Goal: Task Accomplishment & Management: Manage account settings

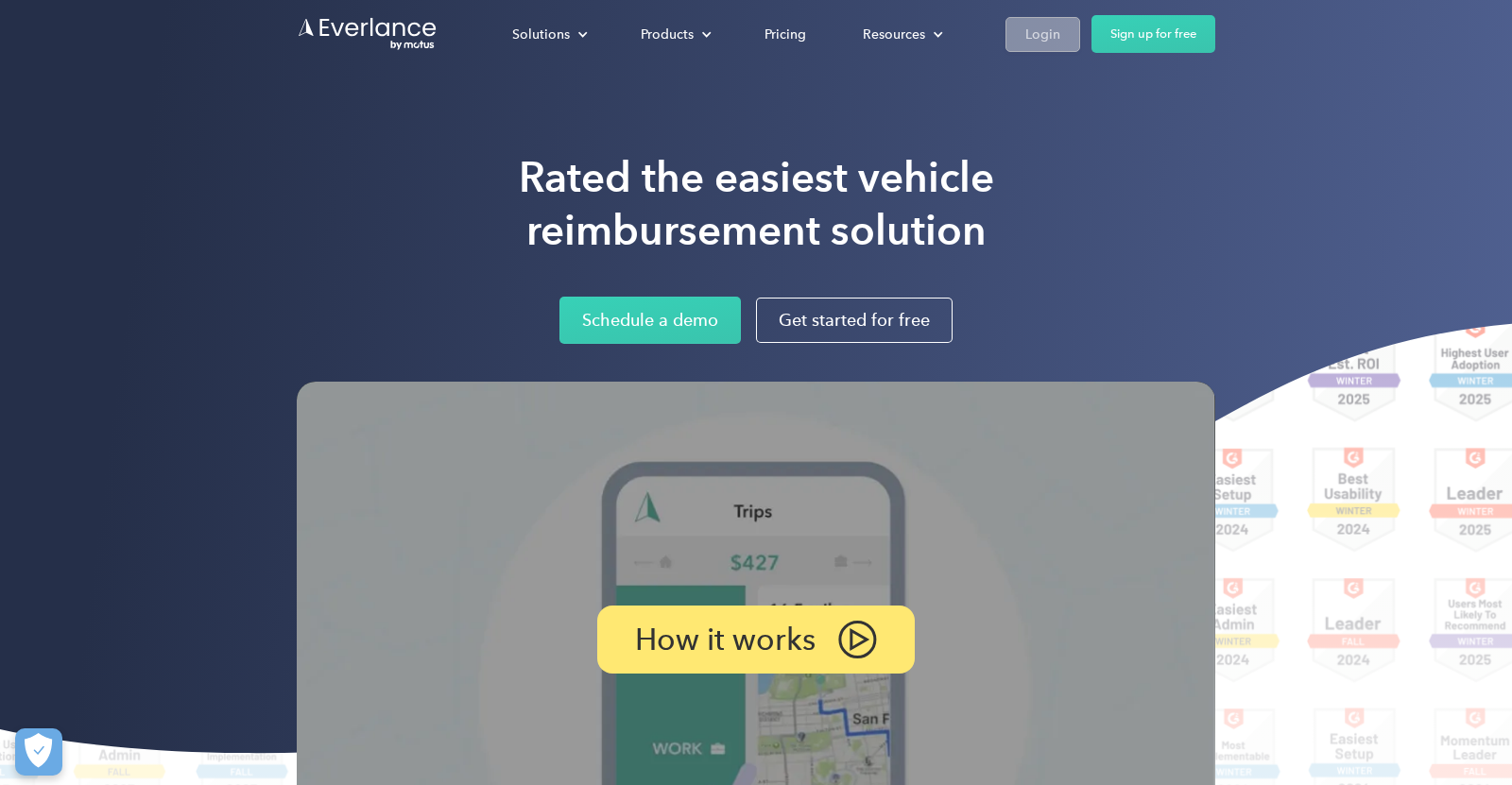
click at [1046, 33] on div "Login" at bounding box center [1042, 35] width 35 height 24
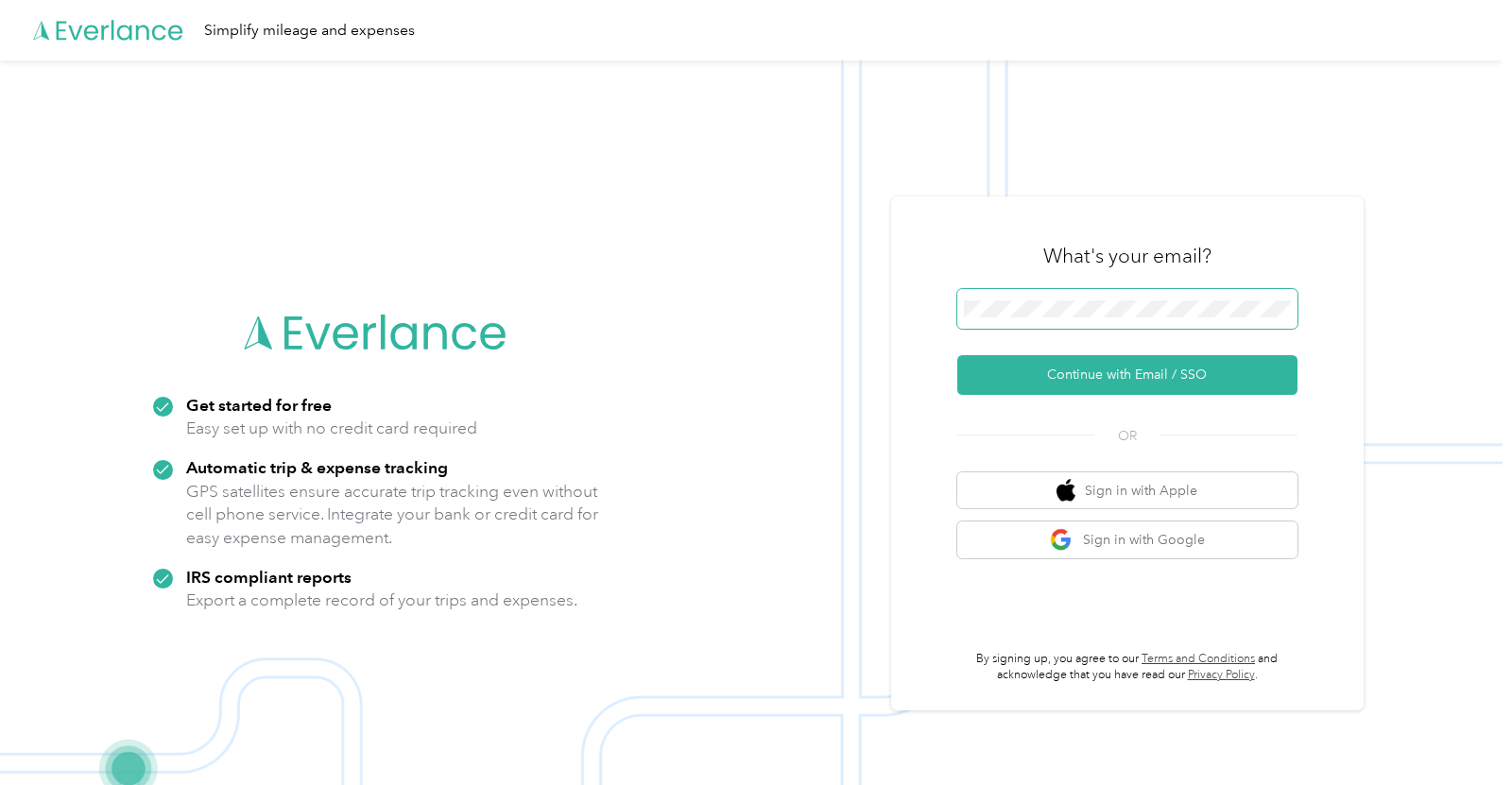
click at [1059, 289] on span at bounding box center [1127, 309] width 340 height 40
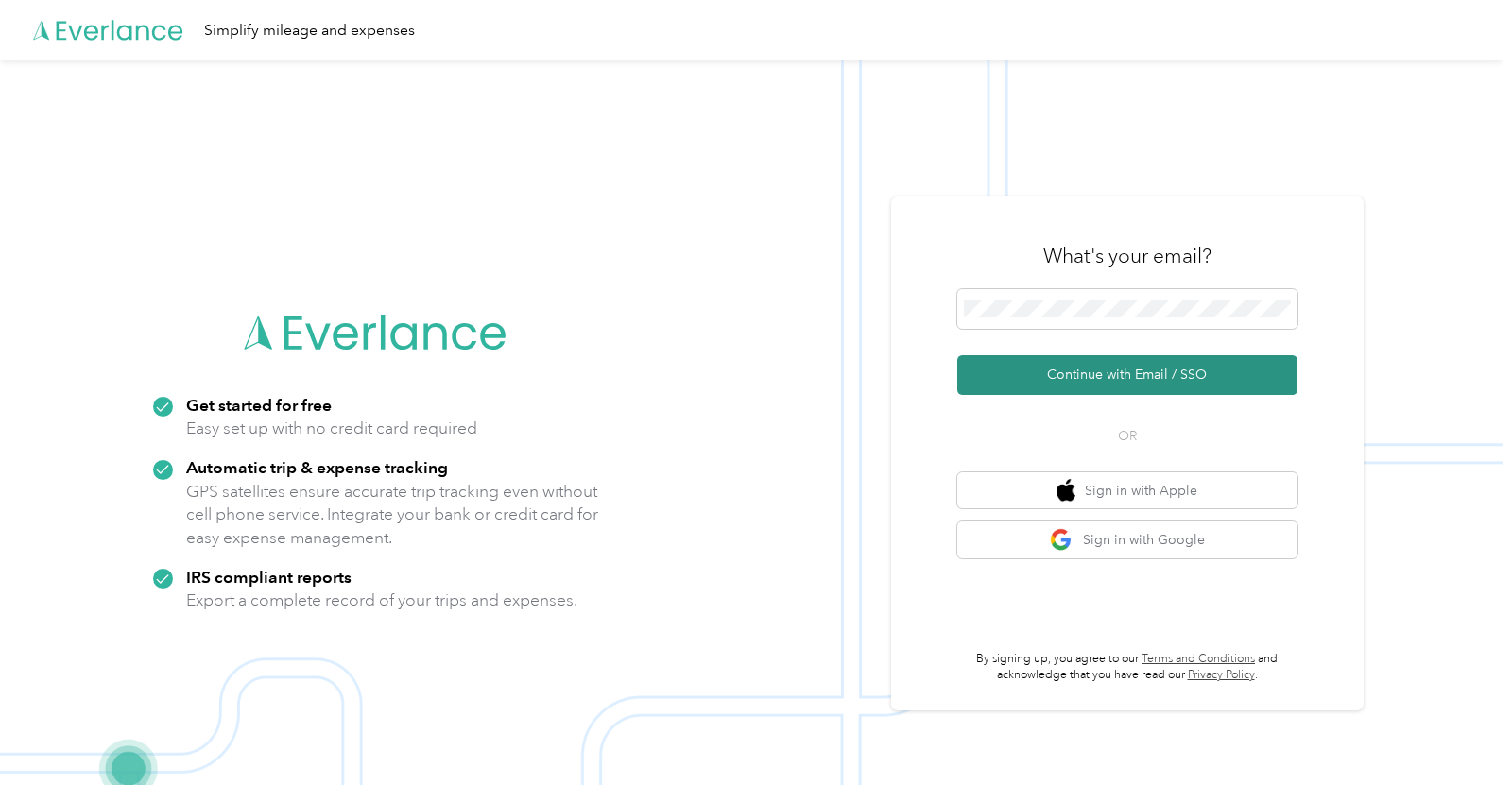
click at [1136, 388] on button "Continue with Email / SSO" at bounding box center [1127, 375] width 340 height 40
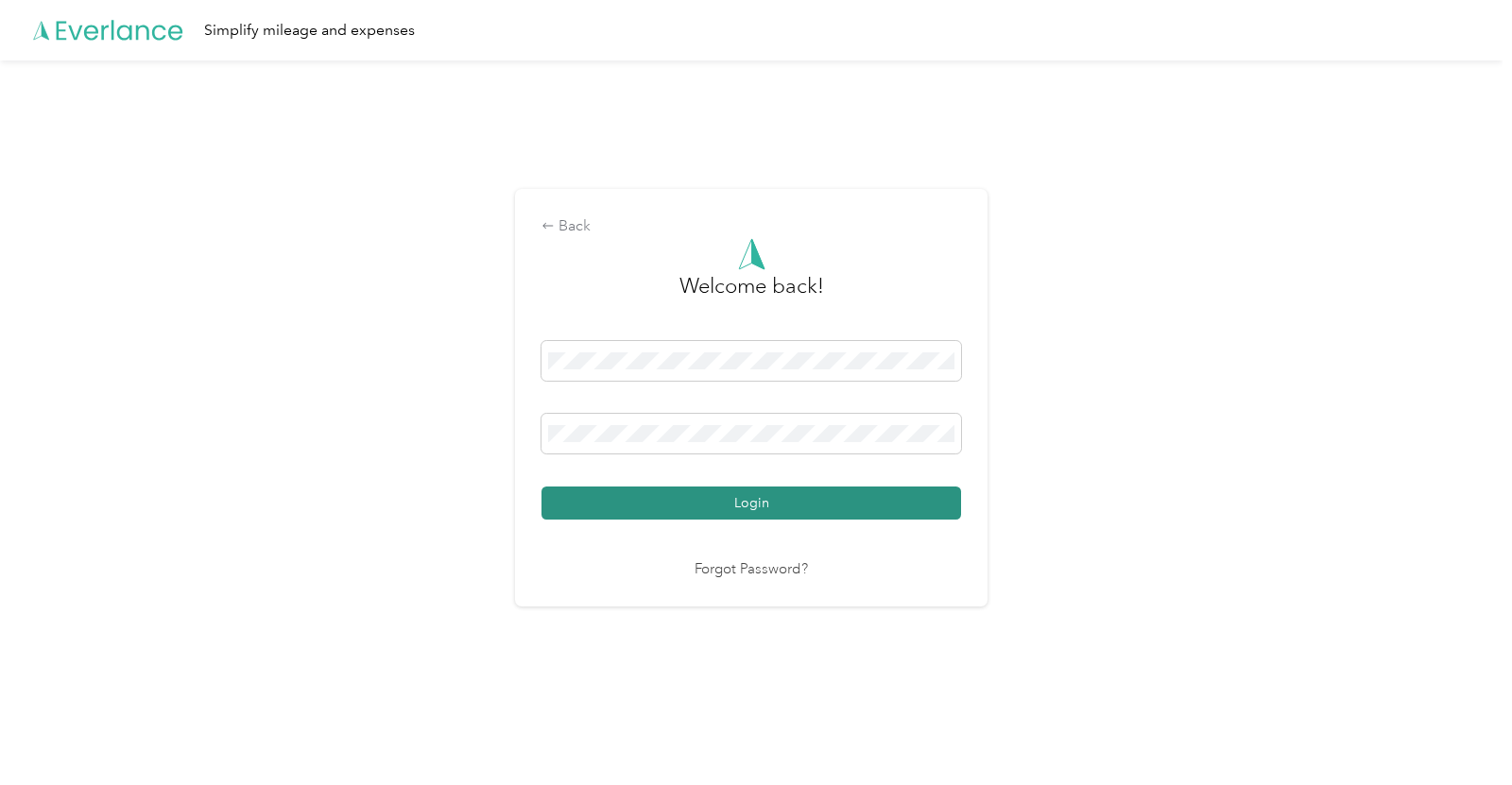
click at [893, 501] on button "Login" at bounding box center [751, 503] width 420 height 33
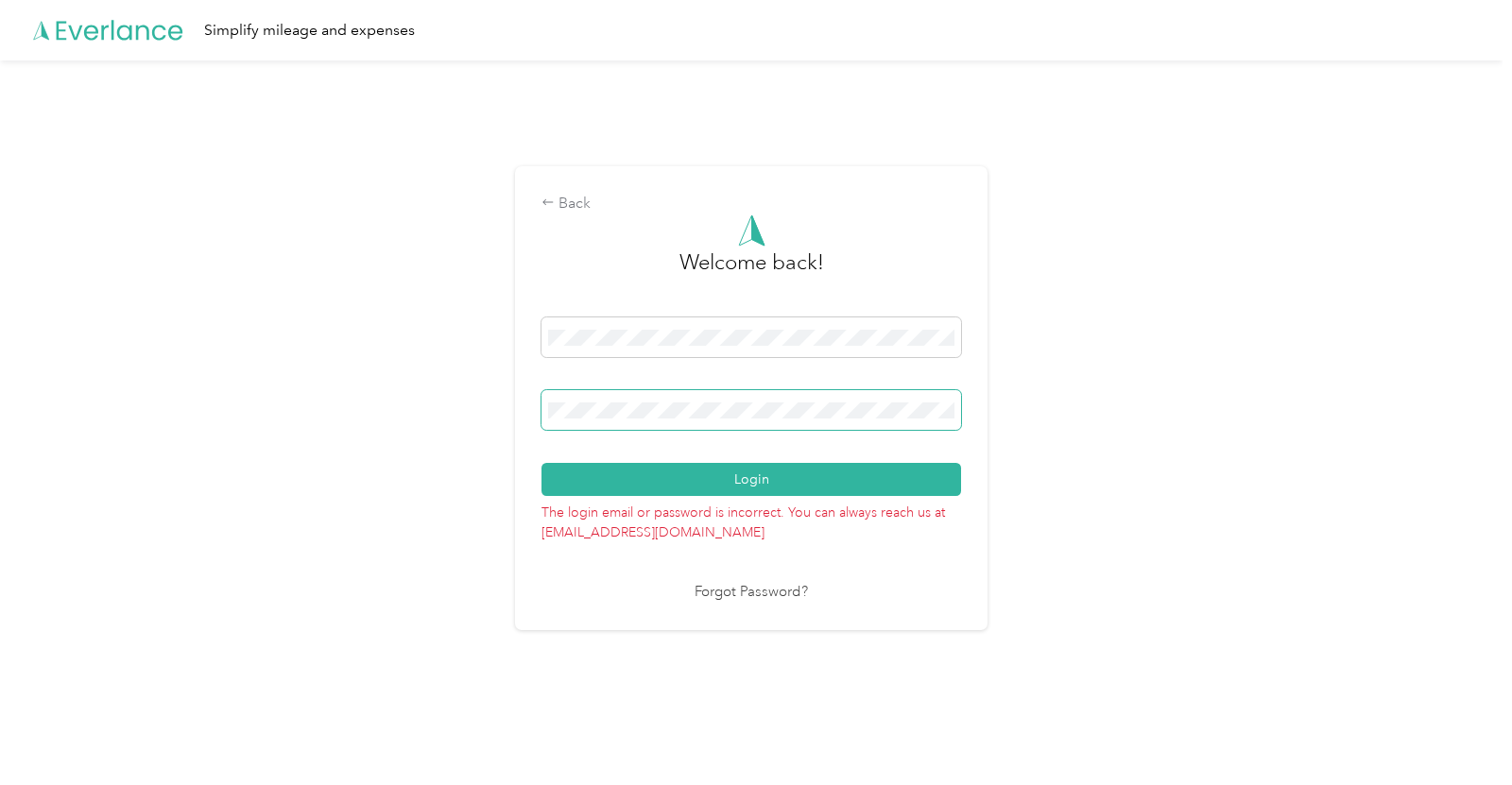
click at [790, 399] on span at bounding box center [751, 410] width 420 height 40
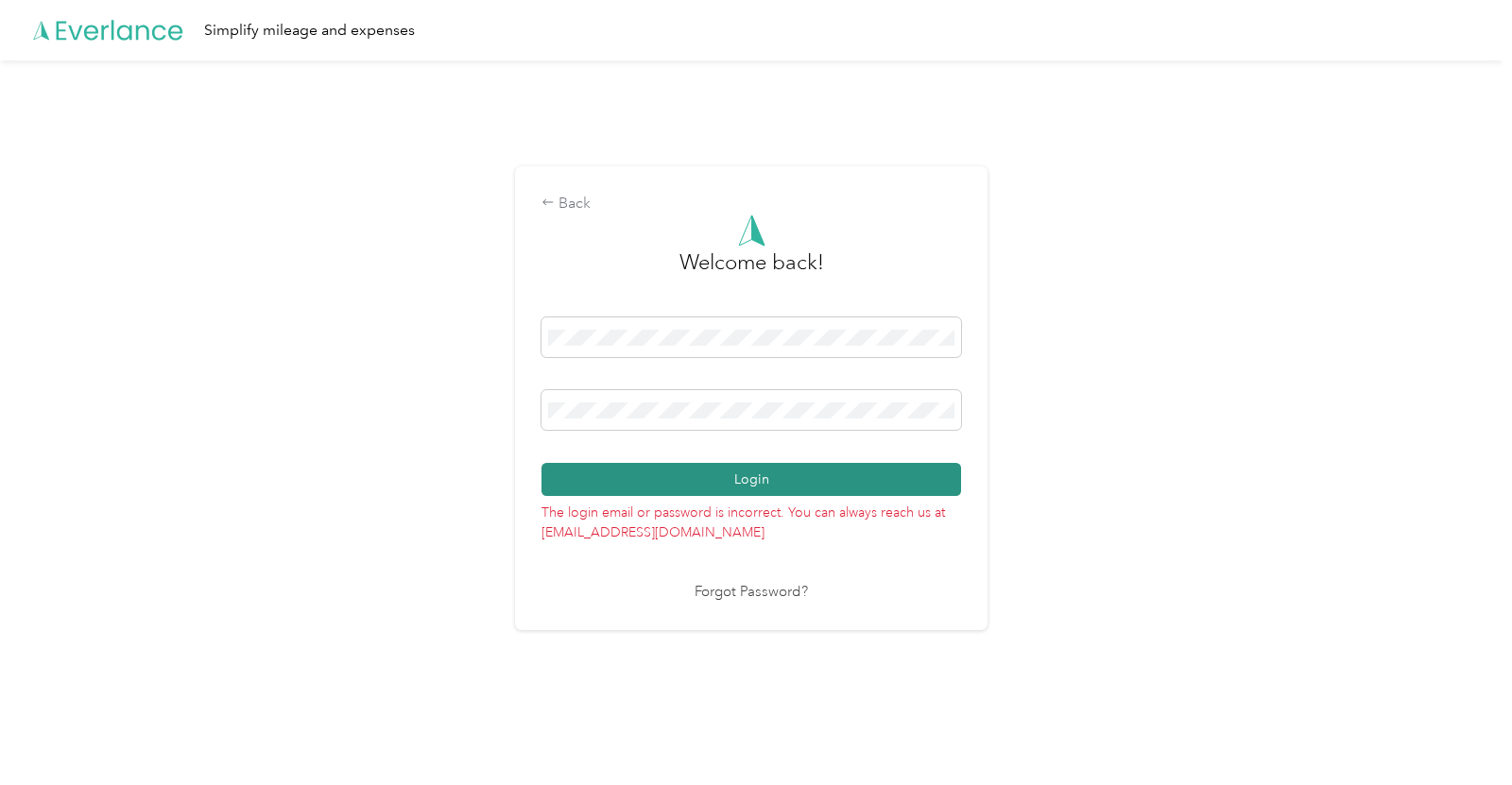
click at [856, 483] on button "Login" at bounding box center [751, 479] width 420 height 33
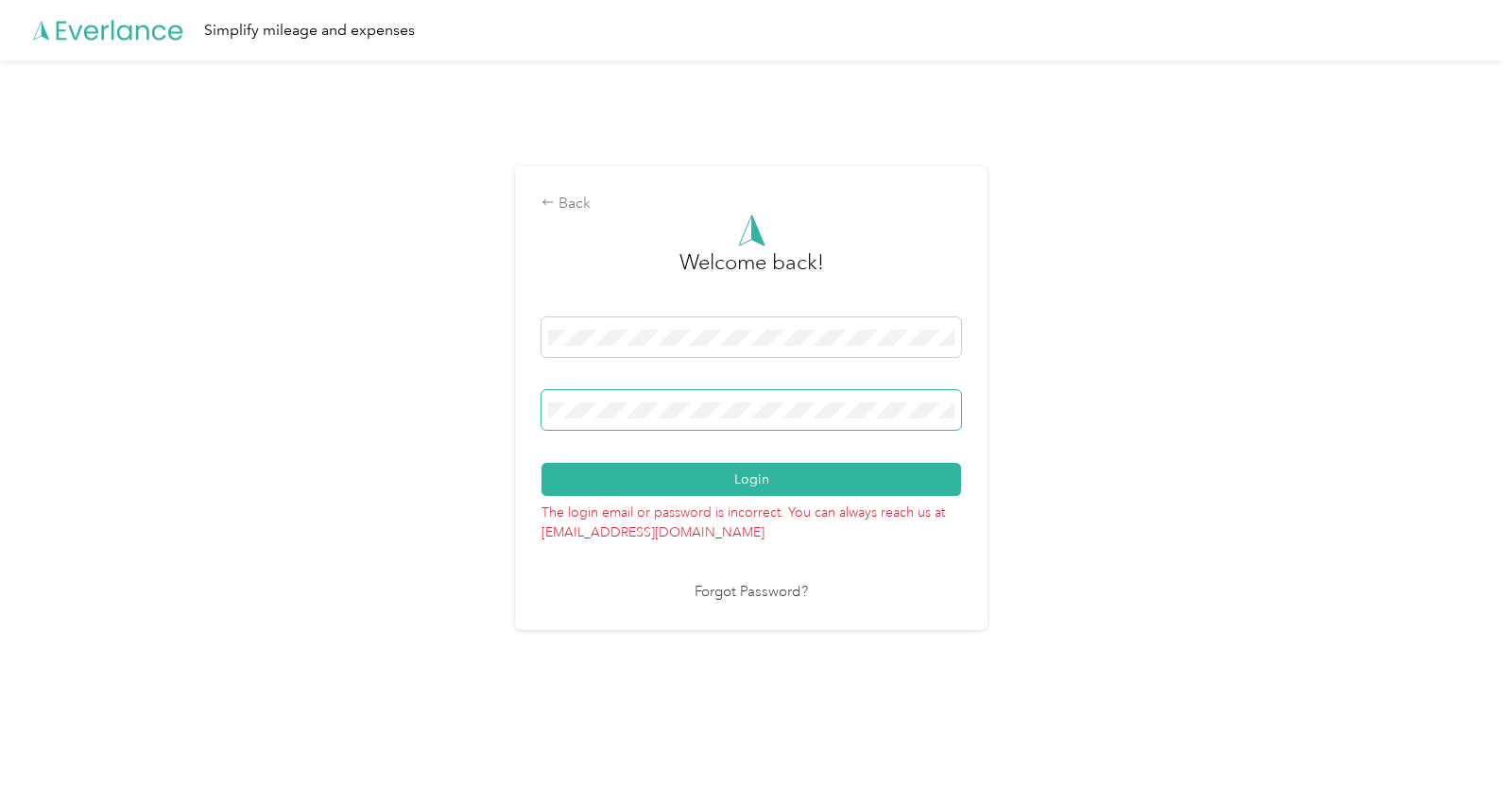
click at [691, 392] on span at bounding box center [751, 410] width 420 height 40
click at [283, 420] on div "Back Welcome back! Login The login email or password is incorrect. You can alwa…" at bounding box center [751, 405] width 1502 height 691
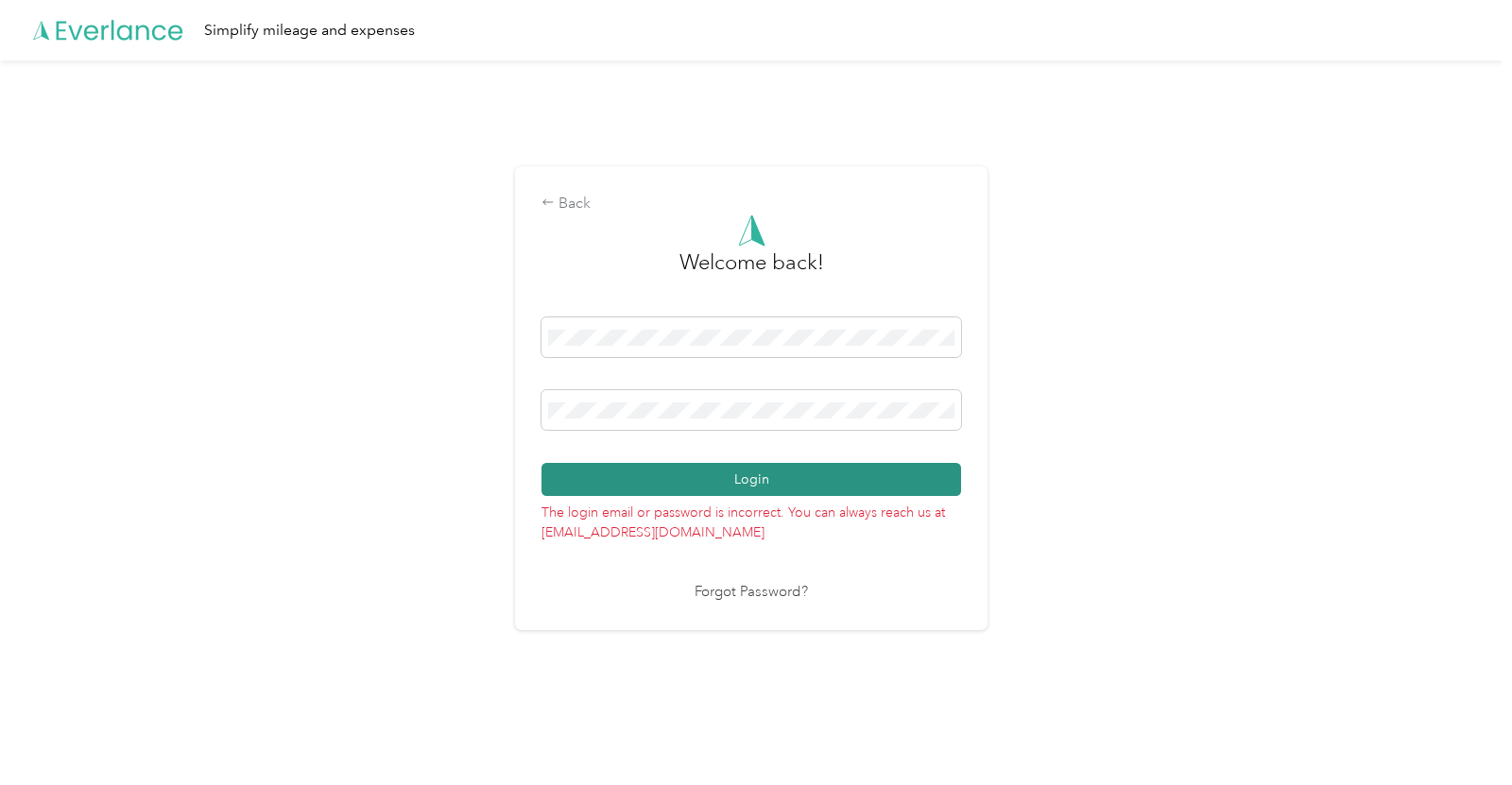
click at [726, 477] on button "Login" at bounding box center [751, 479] width 420 height 33
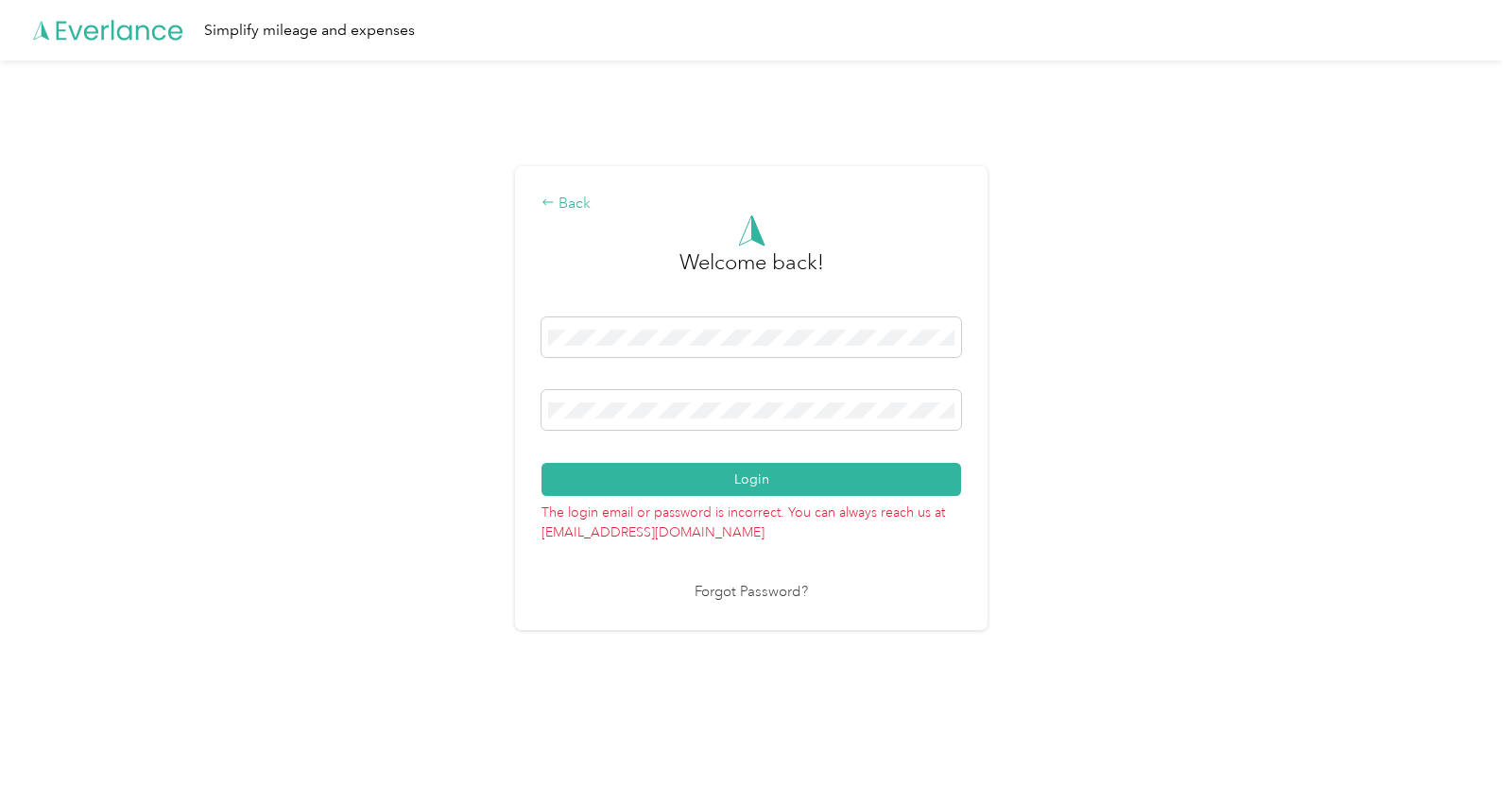
click at [550, 206] on icon at bounding box center [547, 202] width 13 height 13
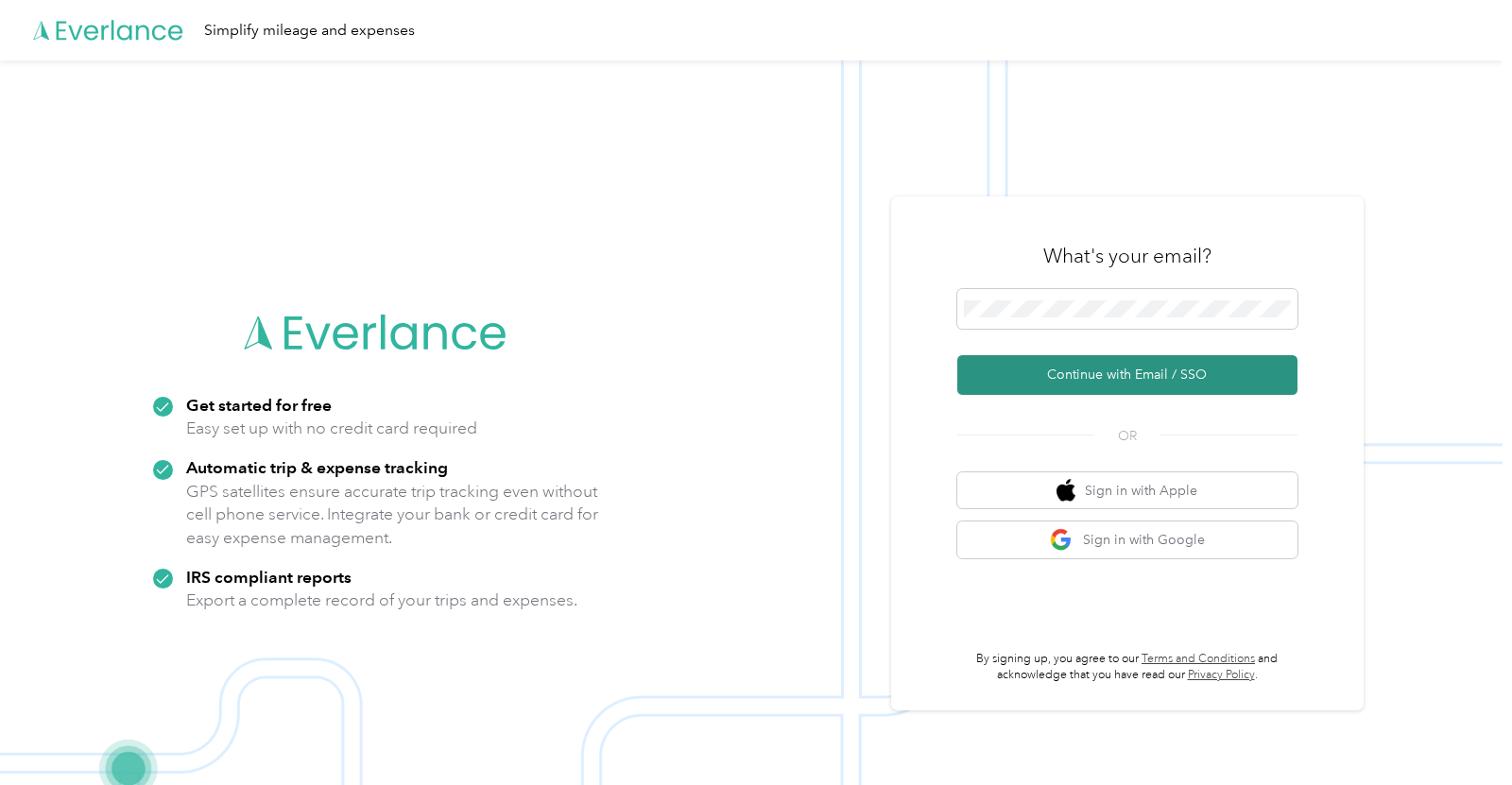
click at [1140, 382] on button "Continue with Email / SSO" at bounding box center [1127, 375] width 340 height 40
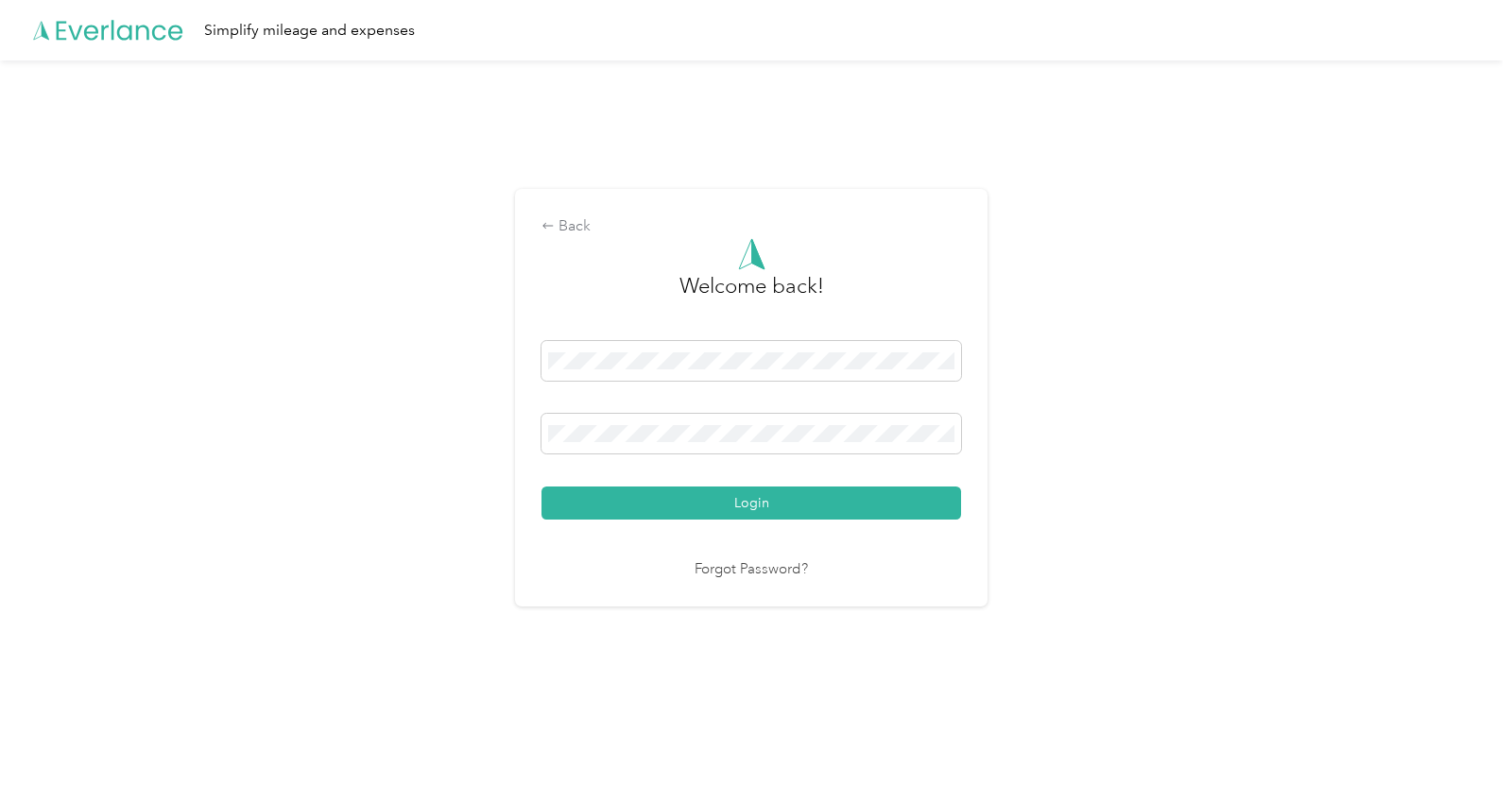
click at [85, 430] on div "Back Welcome back! Login Forgot Password?" at bounding box center [751, 405] width 1502 height 691
click at [744, 495] on button "Login" at bounding box center [751, 503] width 420 height 33
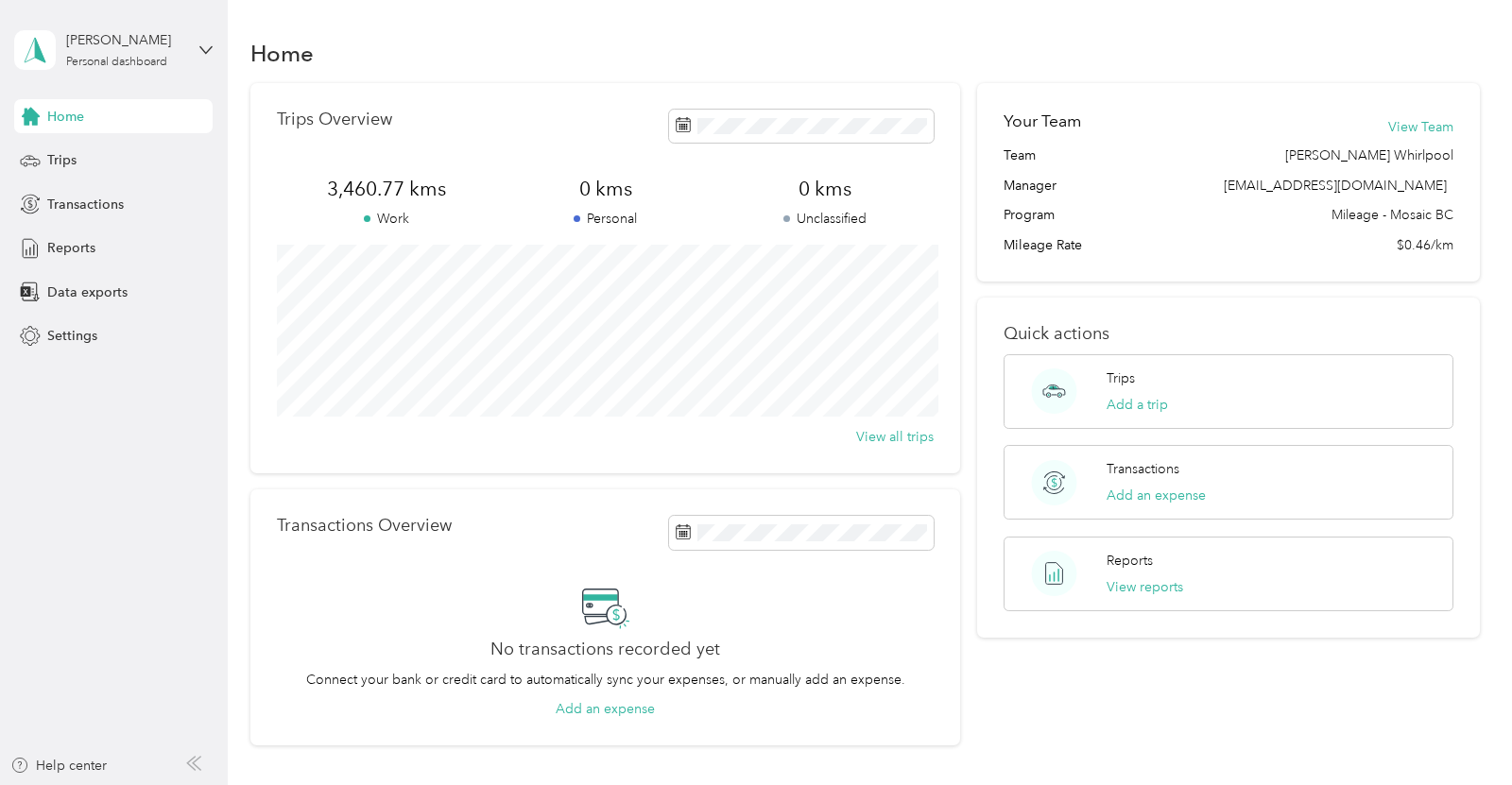
click at [51, 122] on span "Home" at bounding box center [65, 117] width 37 height 20
click at [152, 161] on div "Trips" at bounding box center [113, 161] width 198 height 34
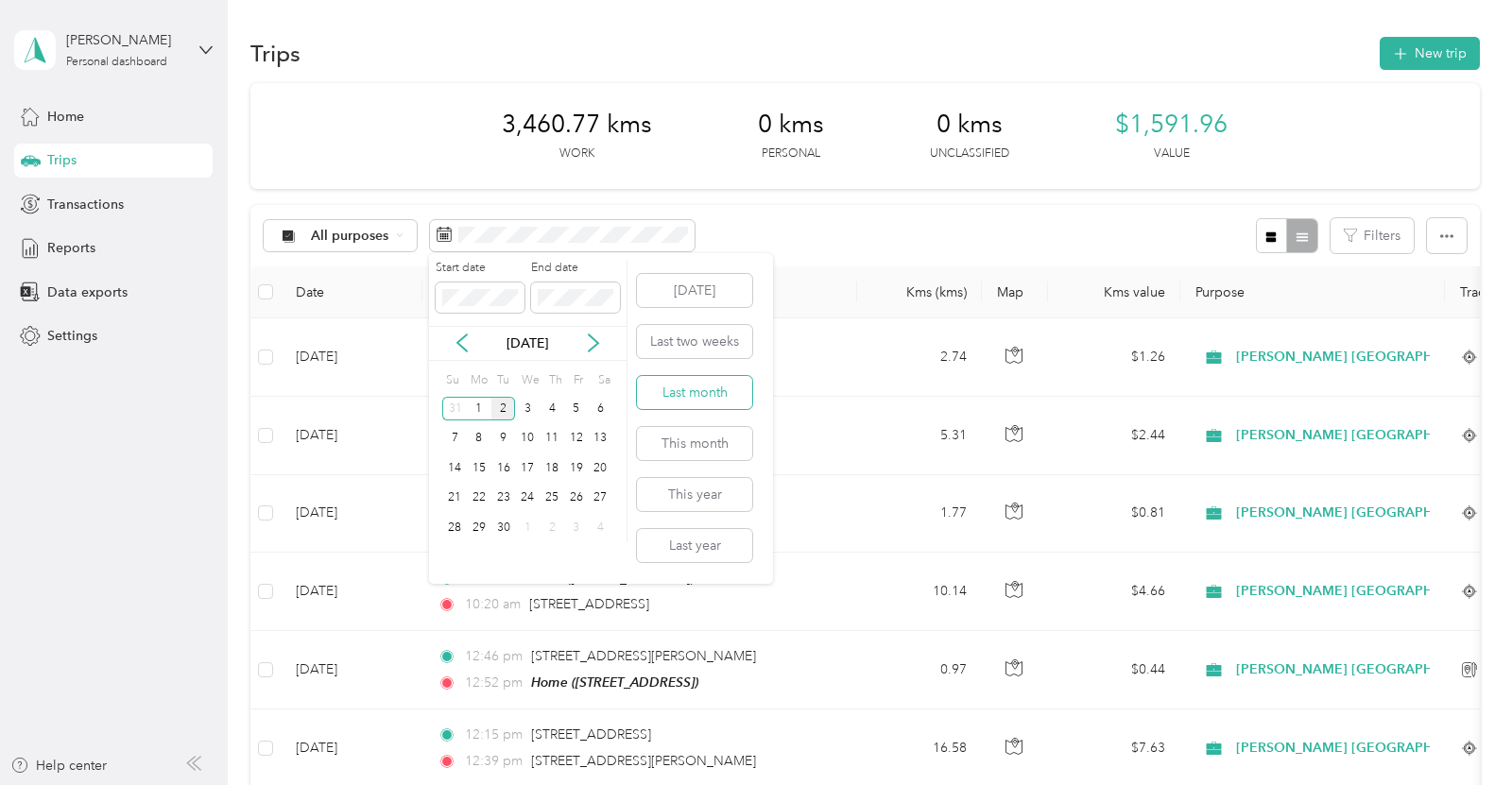
click at [730, 398] on button "Last month" at bounding box center [694, 392] width 115 height 33
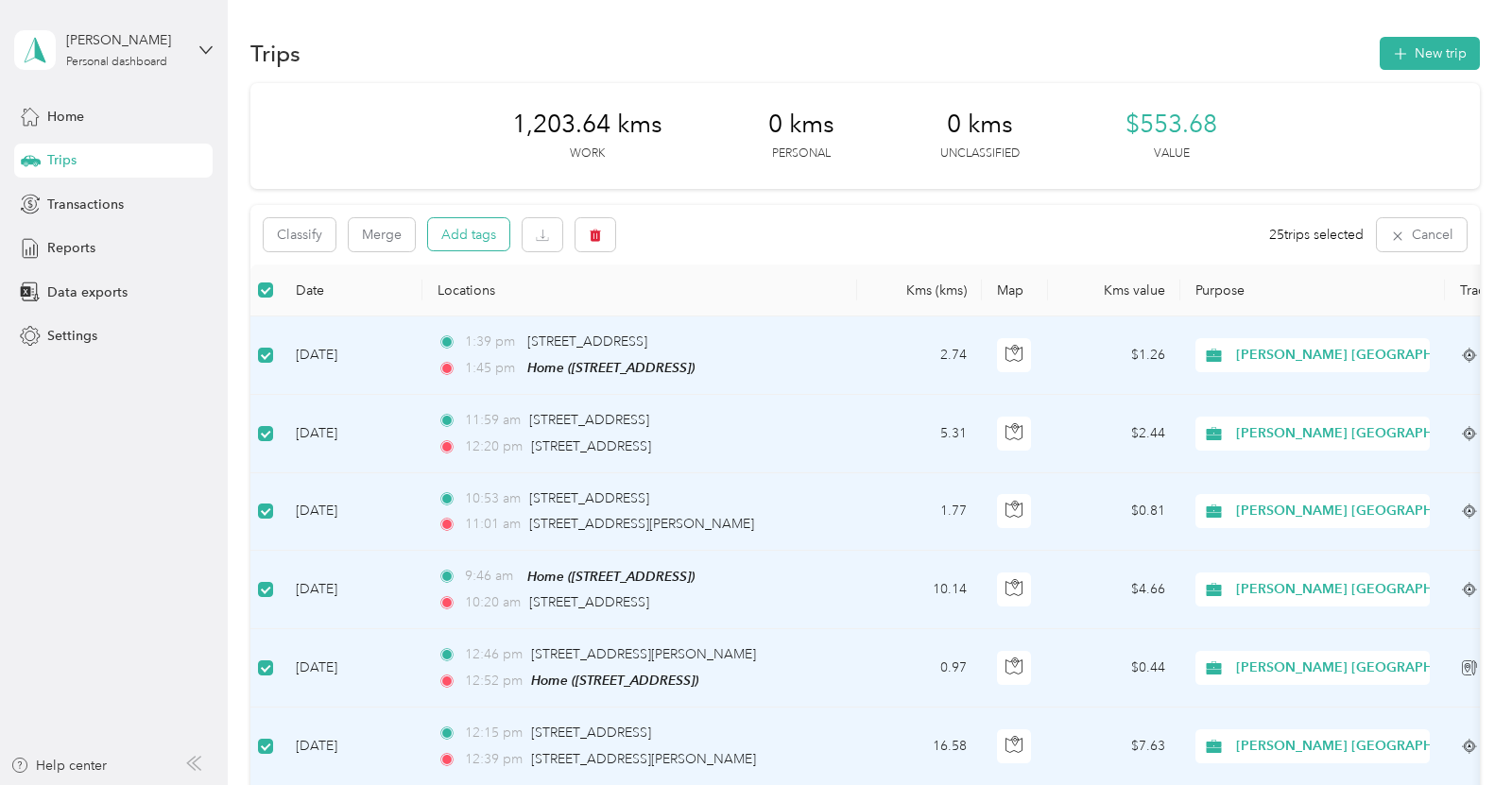
click at [475, 247] on button "Add tags" at bounding box center [468, 234] width 81 height 32
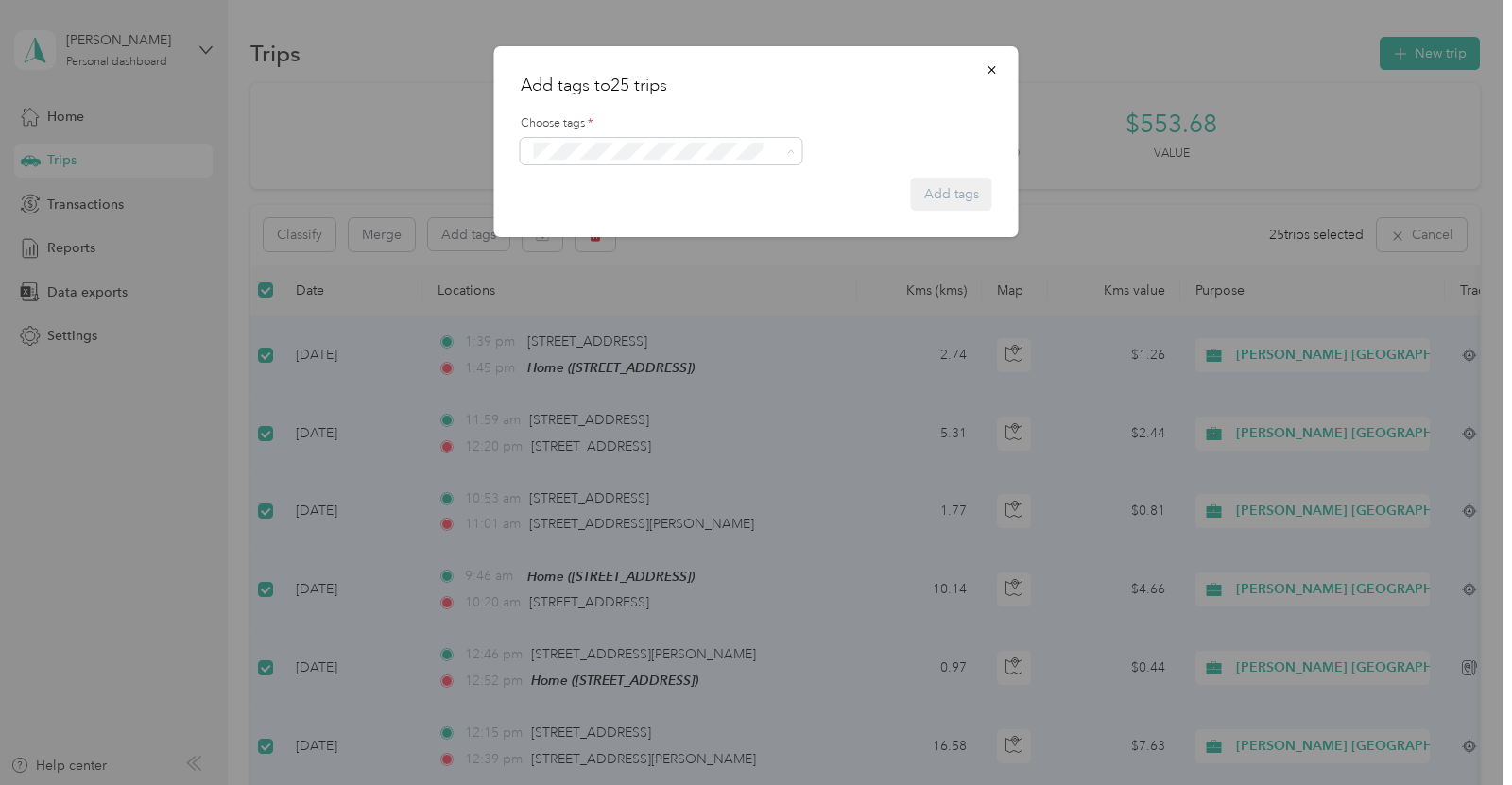
click at [624, 178] on button "Whirlpool Kars" at bounding box center [584, 185] width 103 height 24
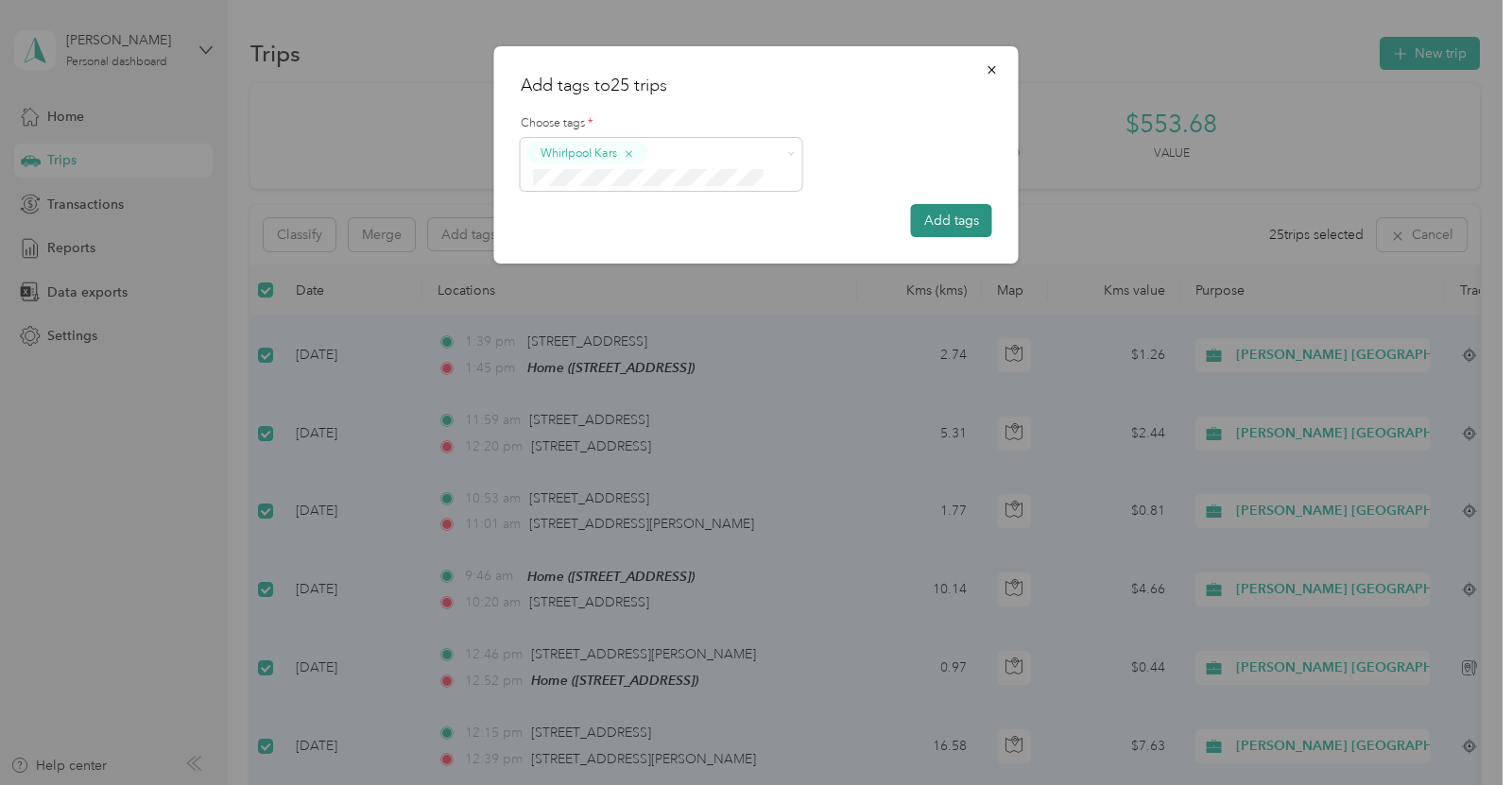
click at [967, 225] on button "Add tags" at bounding box center [951, 220] width 81 height 33
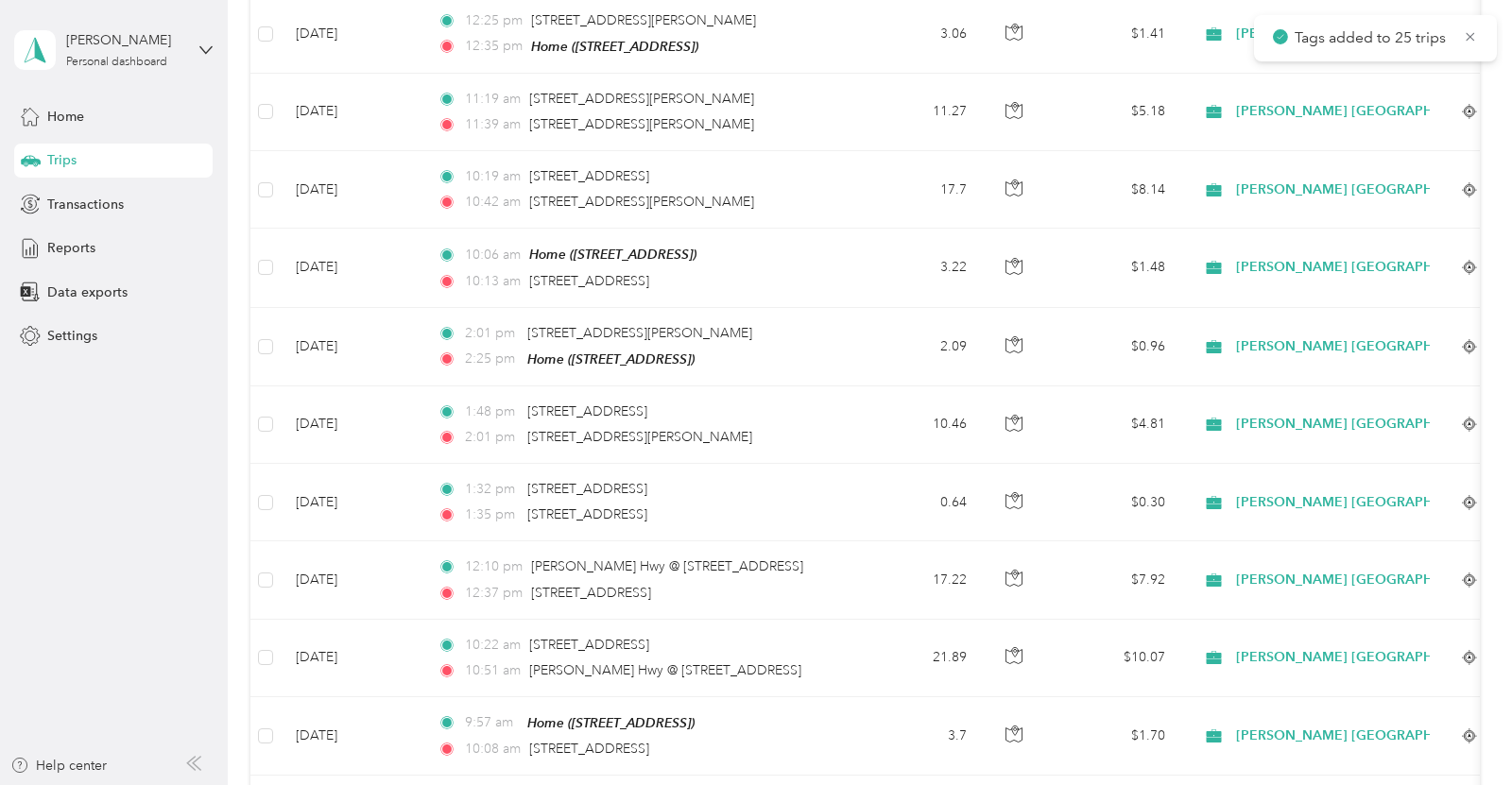
scroll to position [1793, 0]
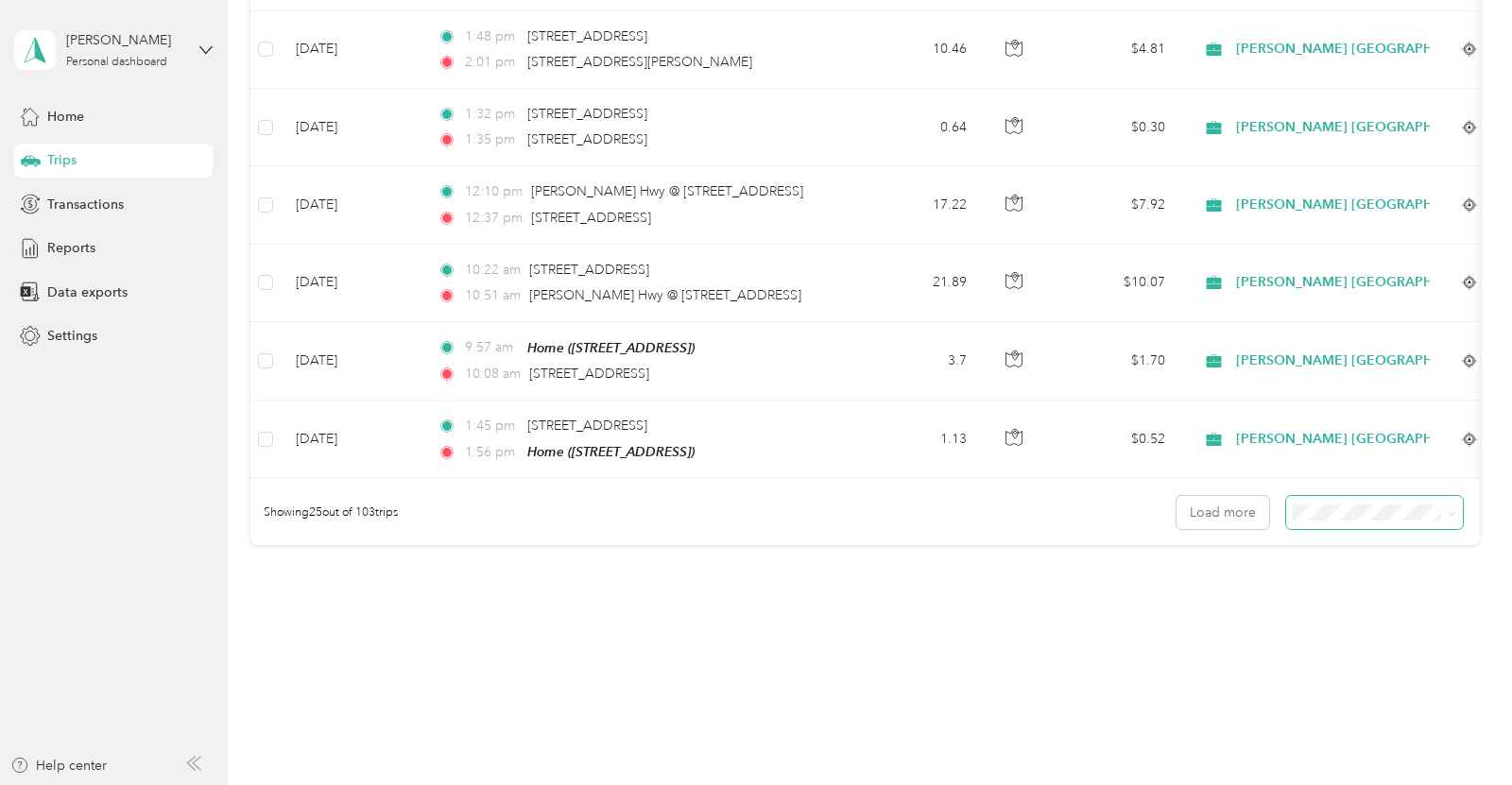
click at [1438, 500] on span at bounding box center [1375, 512] width 178 height 33
click at [1404, 479] on div "Showing 25 out of 103 trips Load more" at bounding box center [864, 512] width 1228 height 66
click at [1342, 588] on span "100 per load" at bounding box center [1347, 592] width 77 height 16
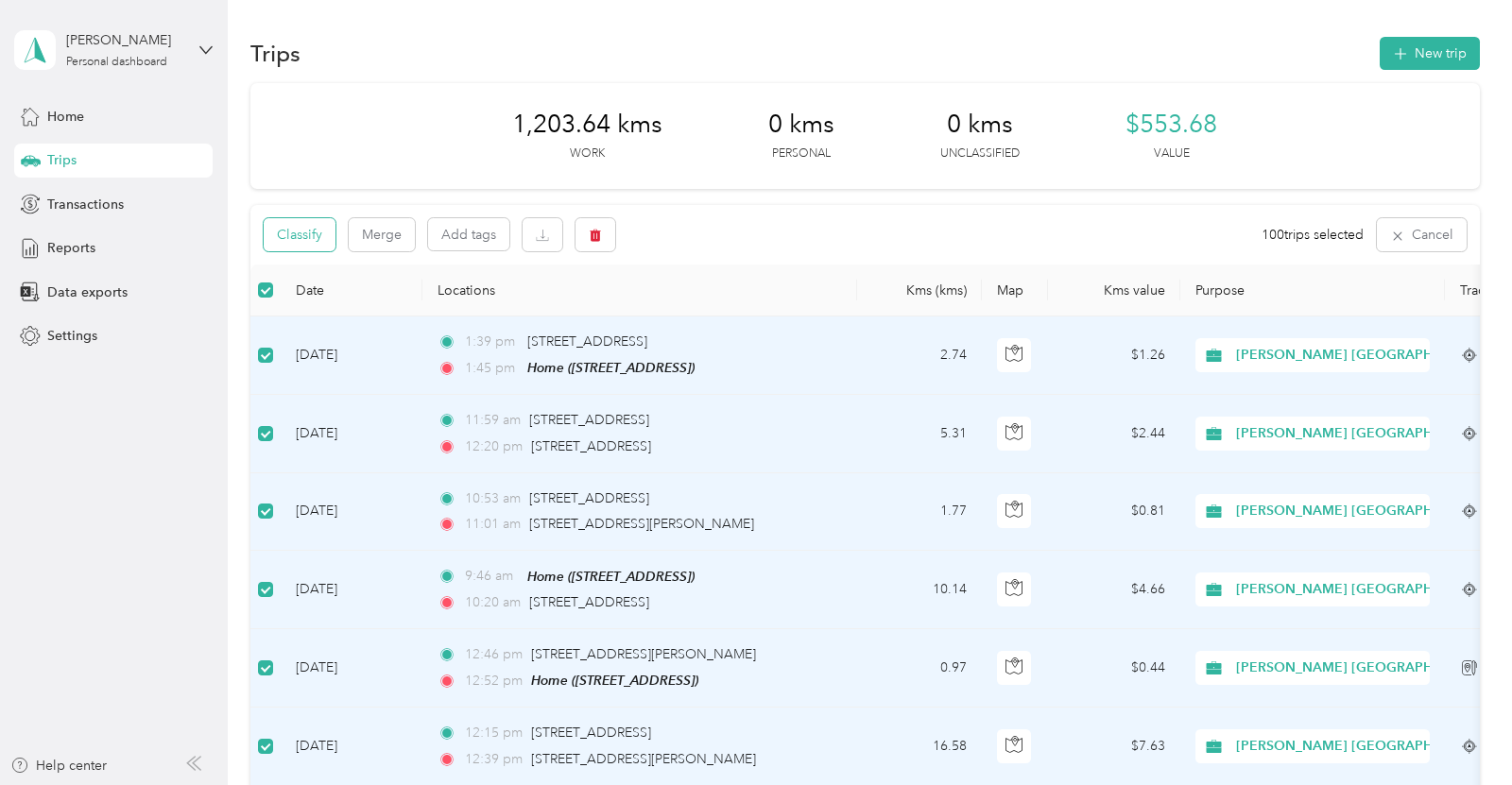
click at [309, 236] on button "Classify" at bounding box center [300, 234] width 72 height 33
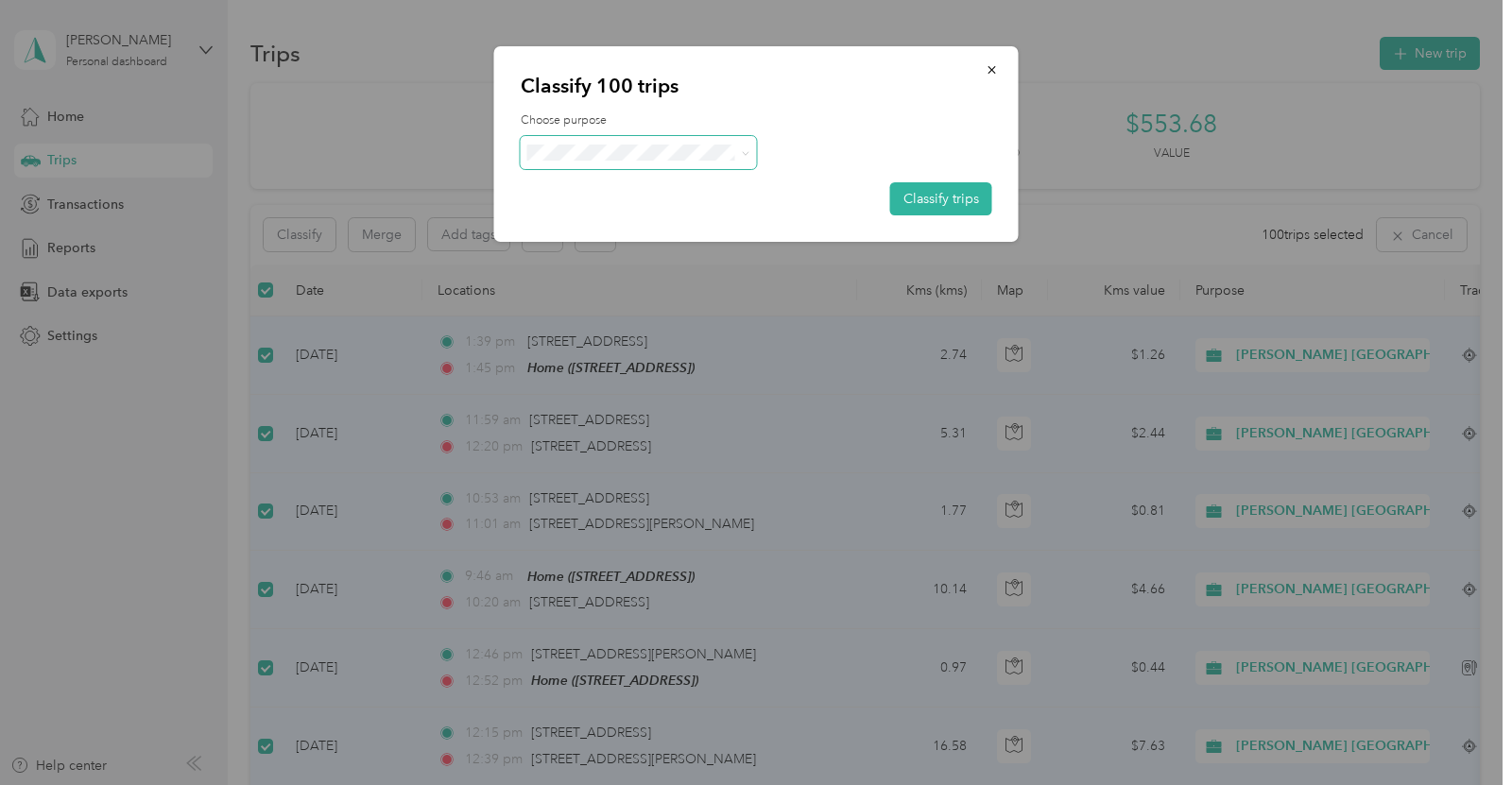
click at [604, 137] on span at bounding box center [639, 152] width 236 height 33
click at [609, 181] on span "Acosta Canada" at bounding box center [695, 187] width 256 height 20
click at [926, 191] on button "Classify trips" at bounding box center [941, 198] width 102 height 33
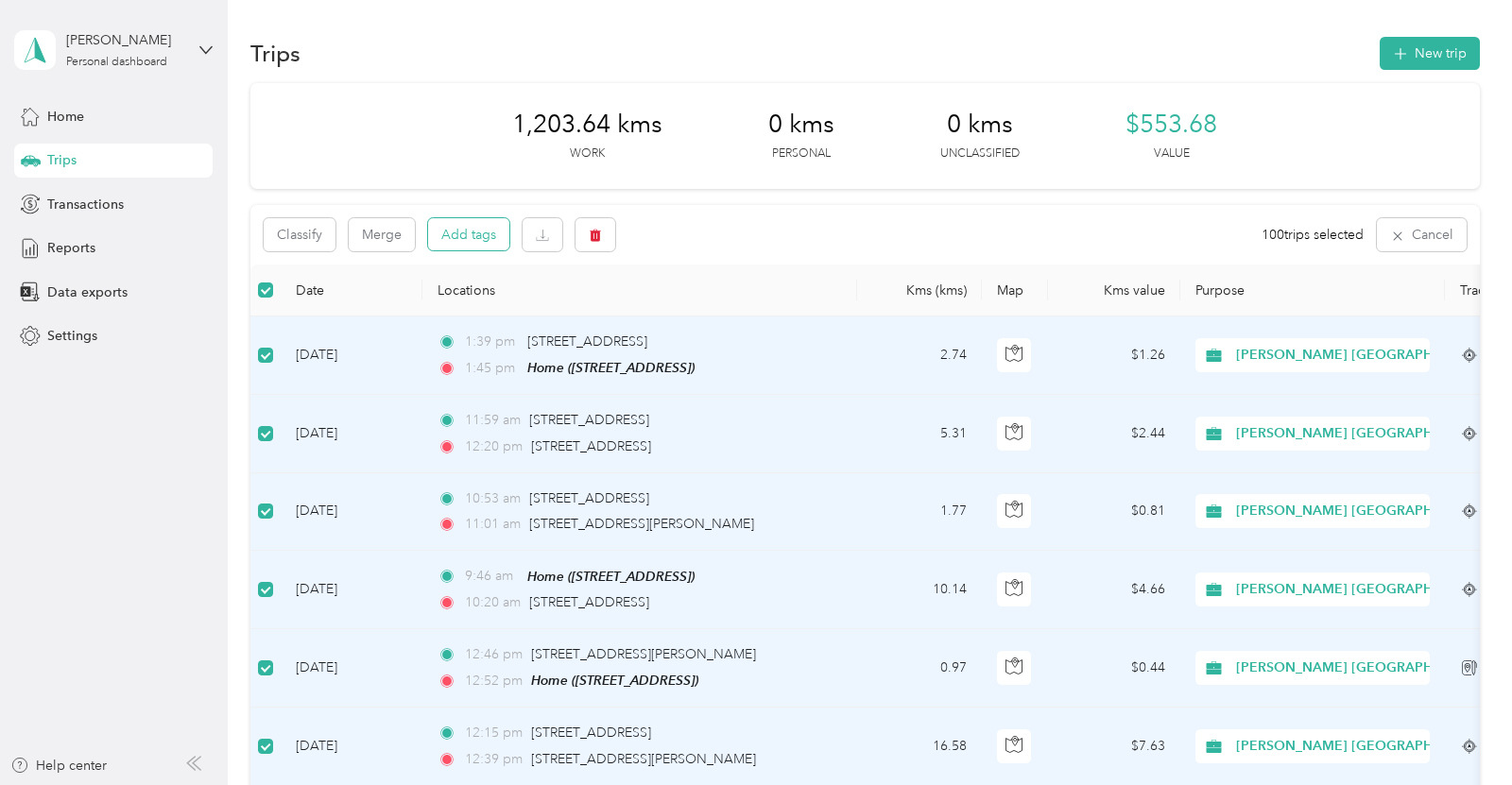
click at [472, 237] on button "Add tags" at bounding box center [468, 234] width 81 height 32
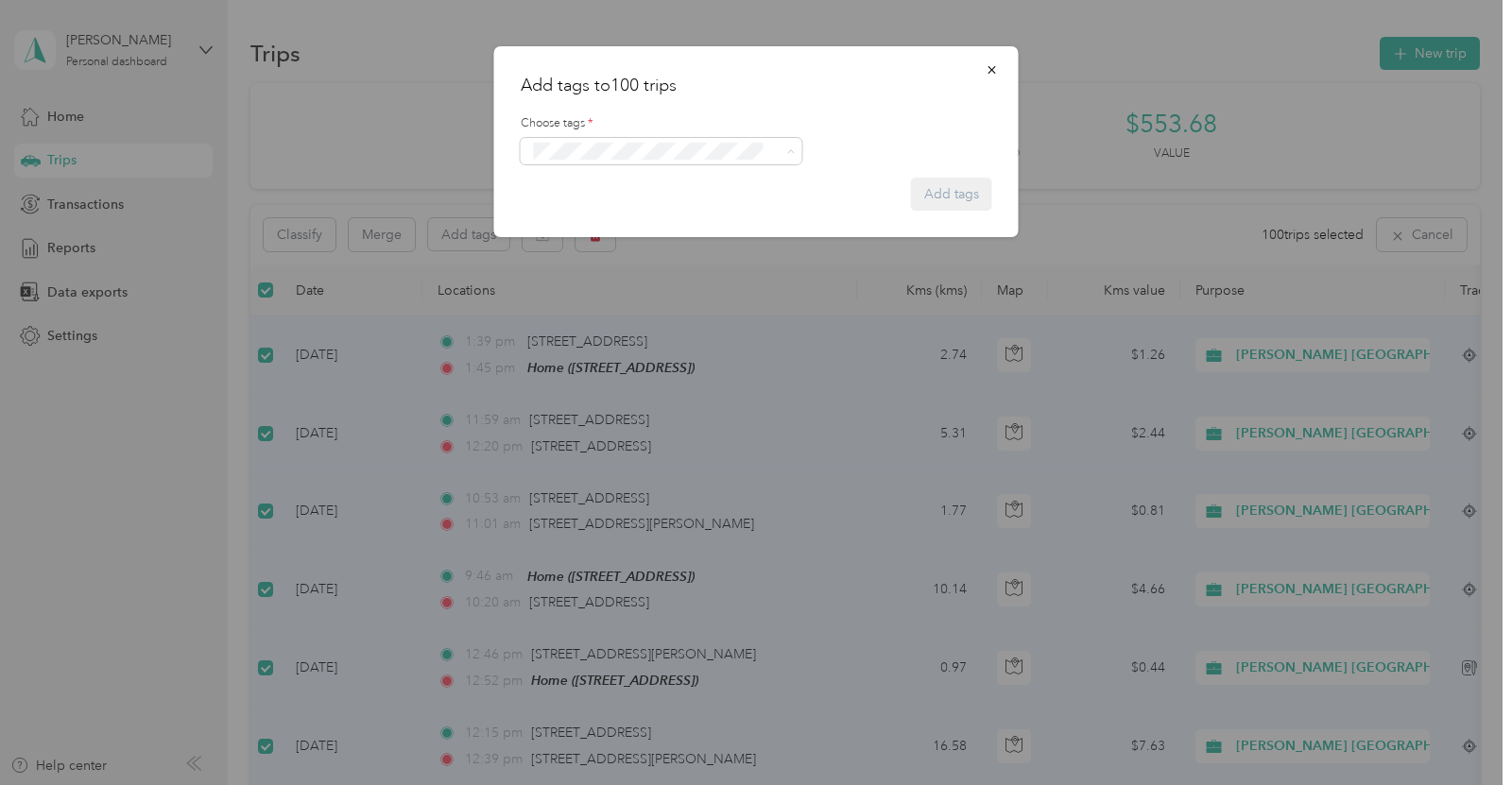
click at [692, 197] on li "Whirlpool Kars" at bounding box center [661, 184] width 282 height 37
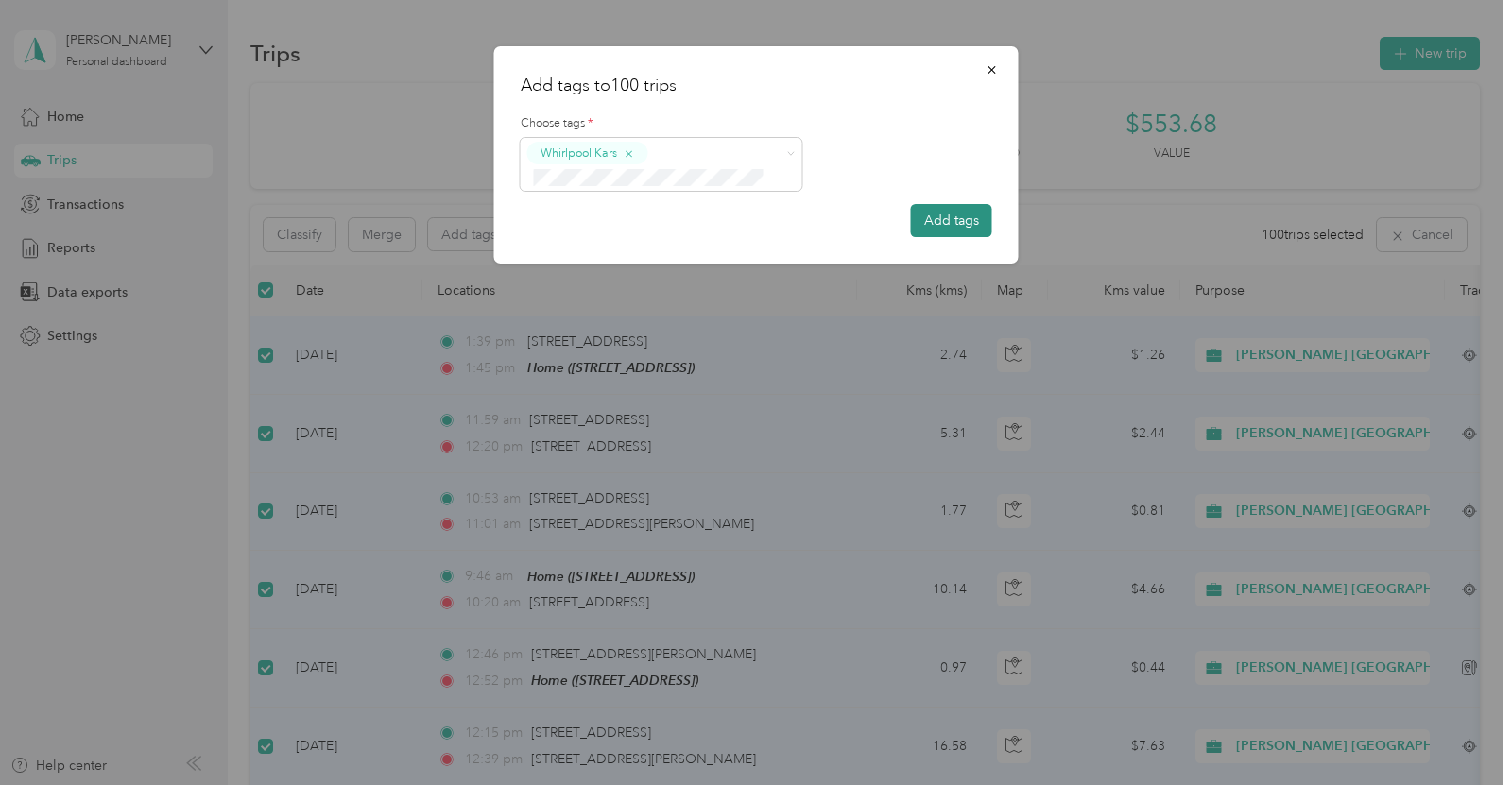
click at [969, 213] on button "Add tags" at bounding box center [951, 220] width 81 height 33
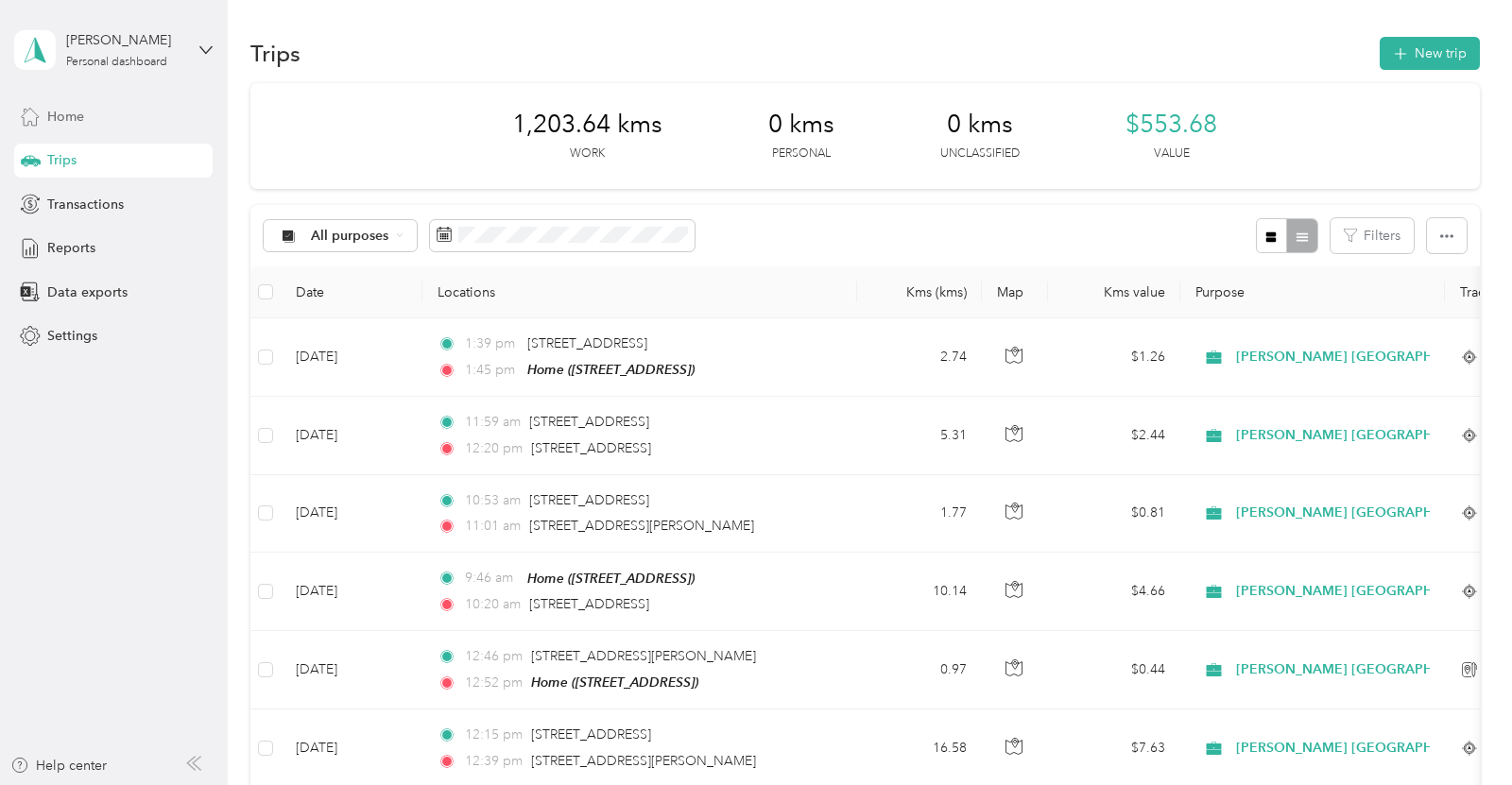
click at [77, 130] on div "Home" at bounding box center [113, 116] width 198 height 34
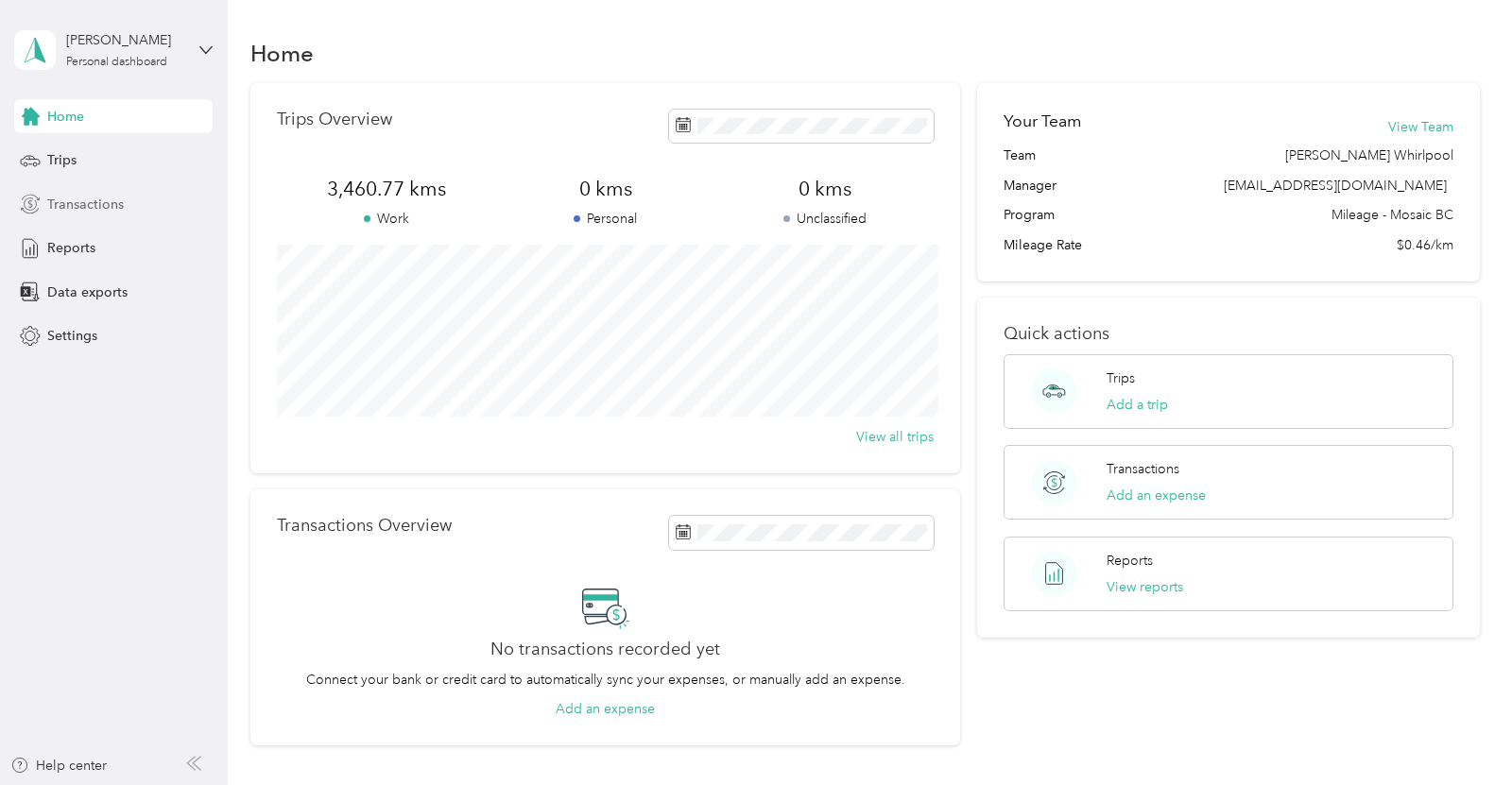
click at [78, 206] on span "Transactions" at bounding box center [85, 205] width 77 height 20
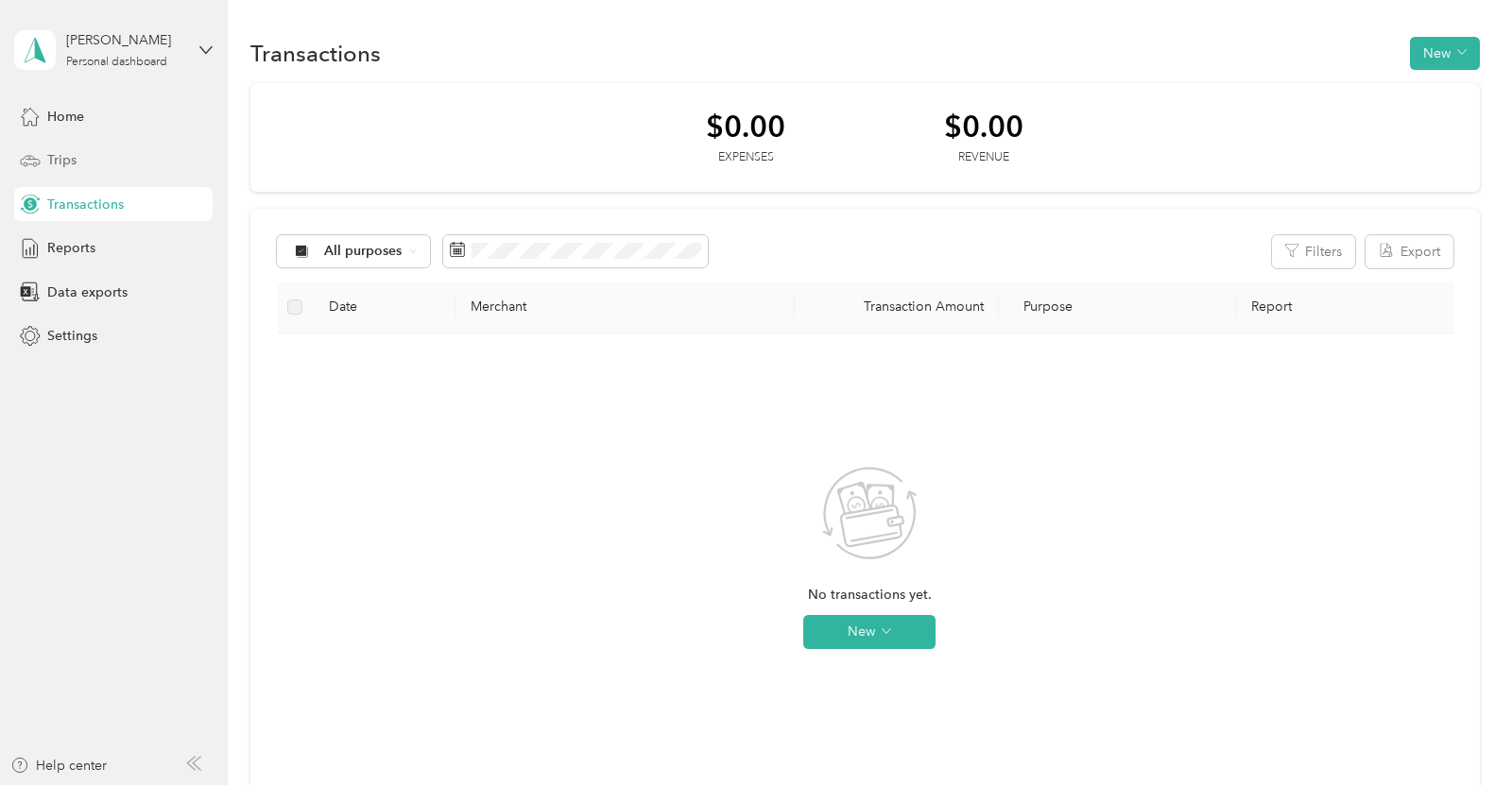
click at [70, 158] on span "Trips" at bounding box center [61, 160] width 29 height 20
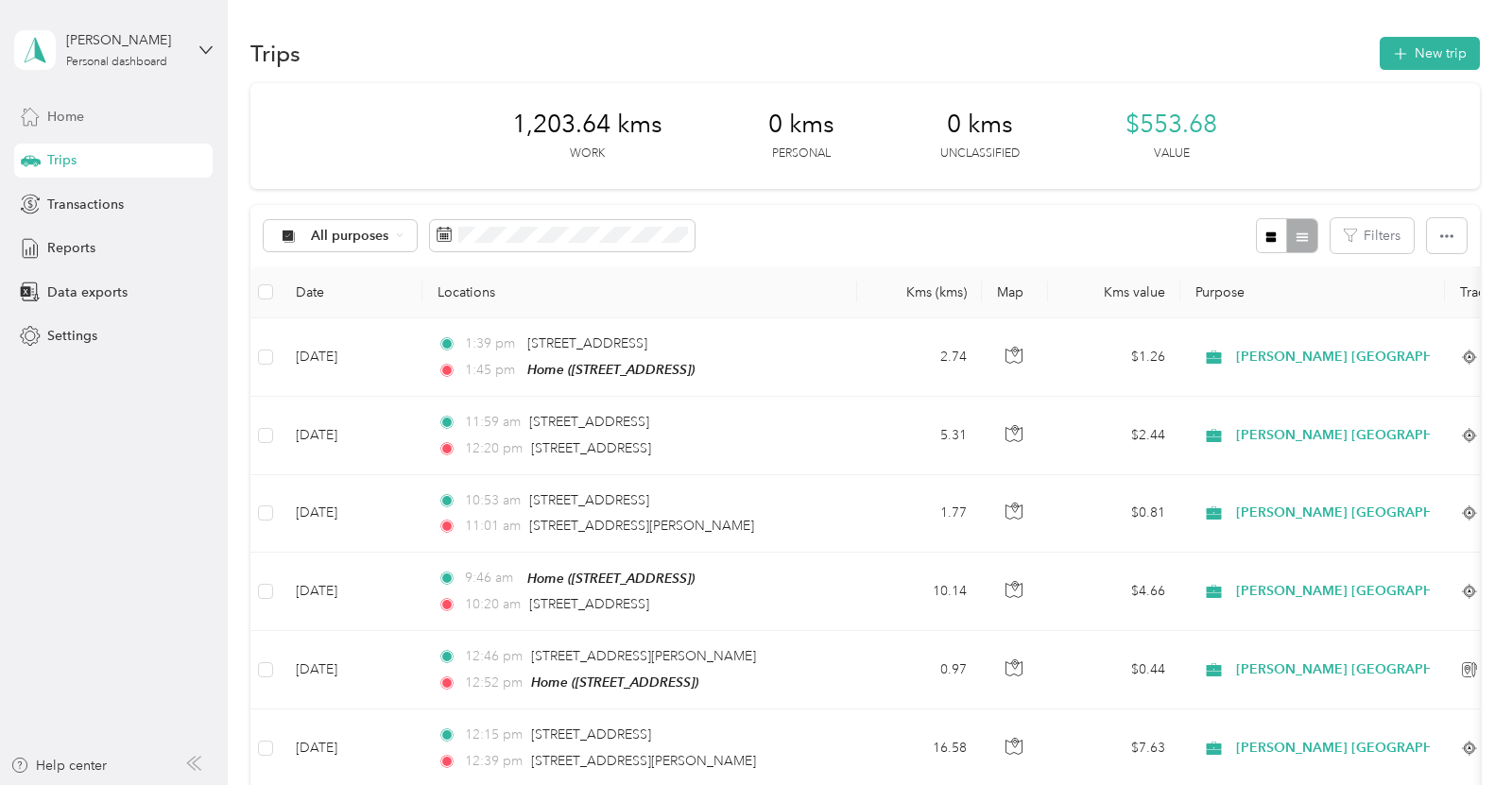
click at [68, 119] on span "Home" at bounding box center [65, 117] width 37 height 20
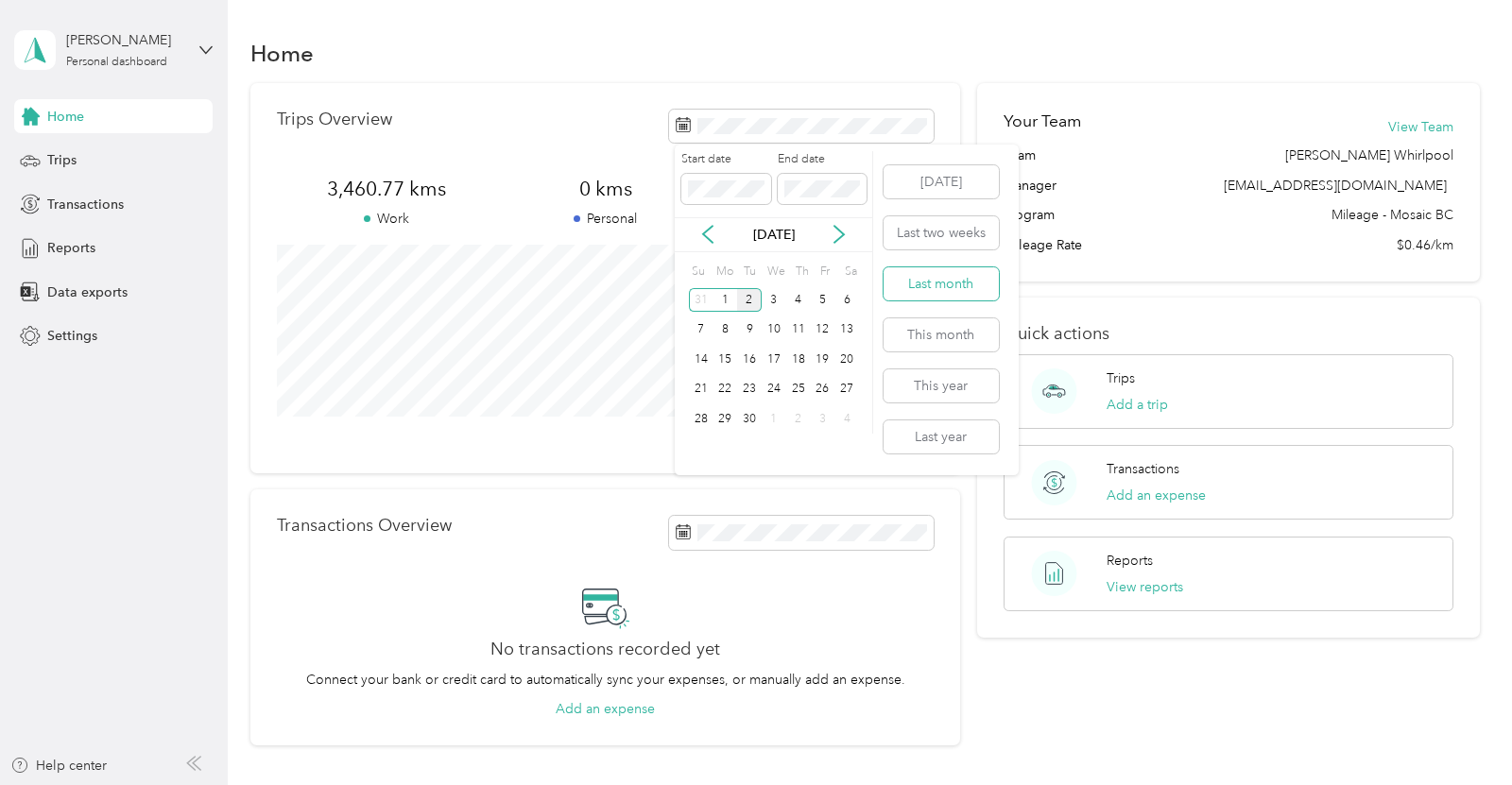
click at [955, 279] on button "Last month" at bounding box center [941, 283] width 115 height 33
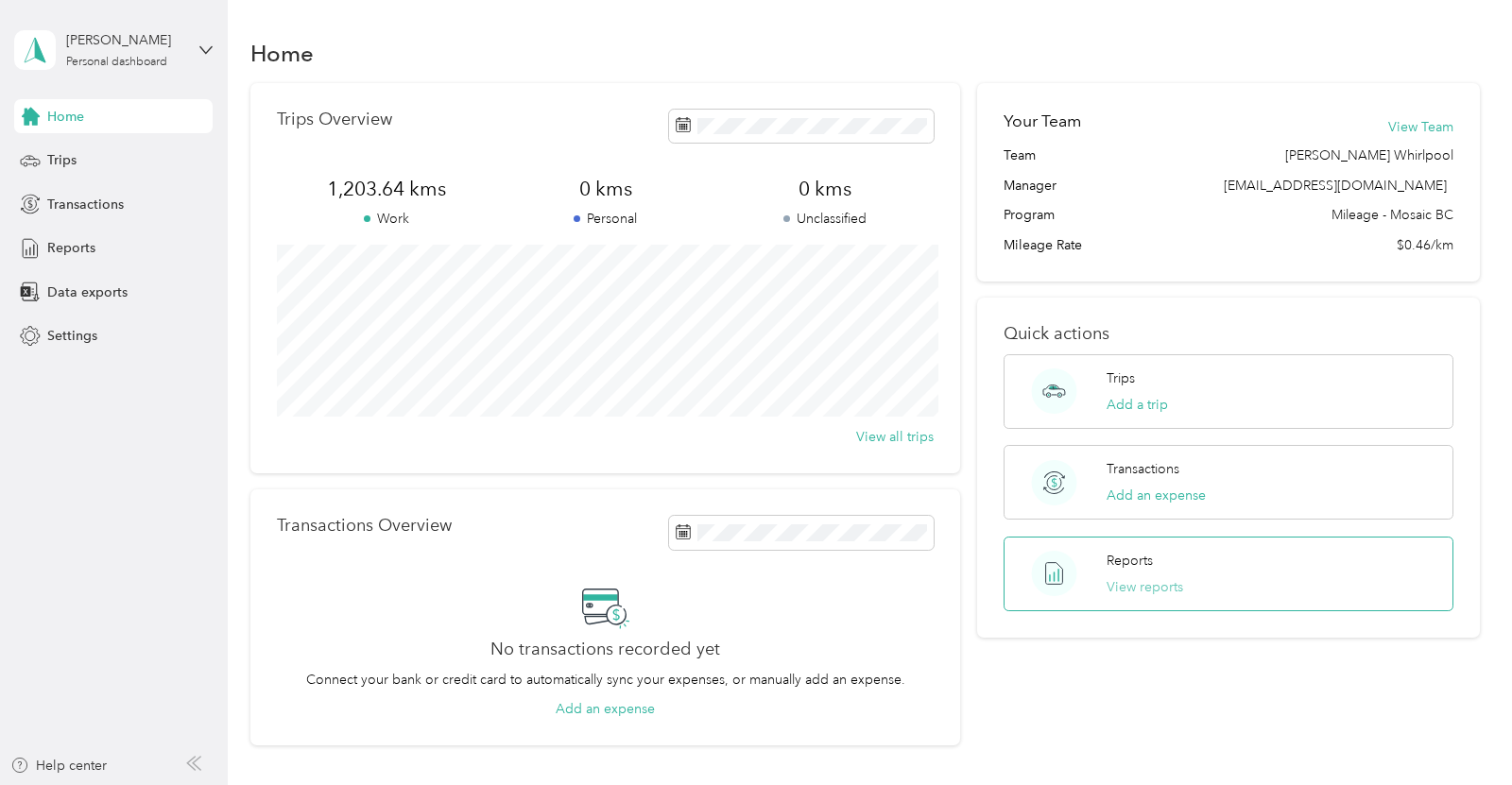
click at [1131, 591] on button "View reports" at bounding box center [1145, 587] width 77 height 20
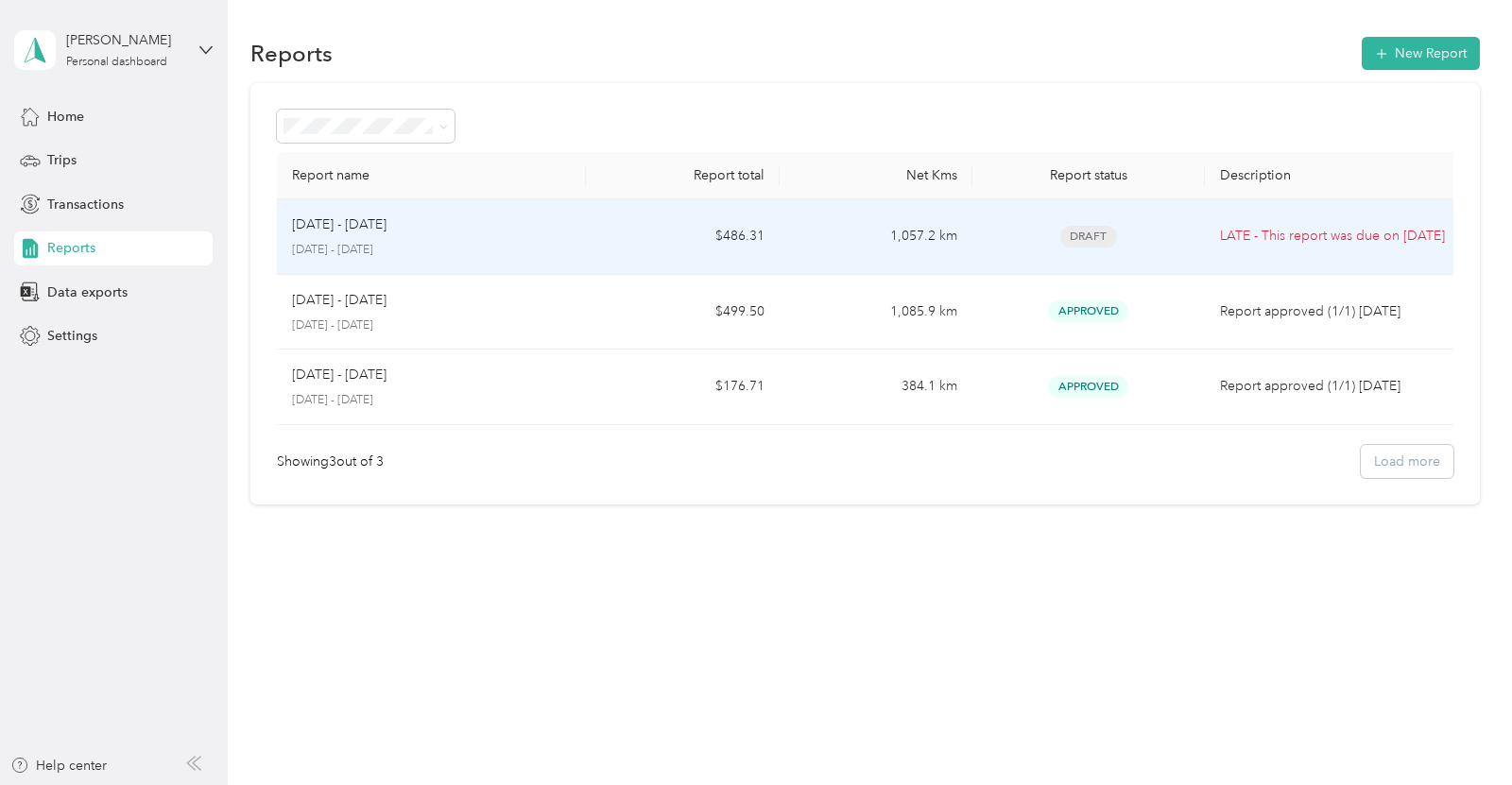
click at [1217, 241] on td "LATE - This report was due on Sep. 2, 2025" at bounding box center [1334, 237] width 258 height 76
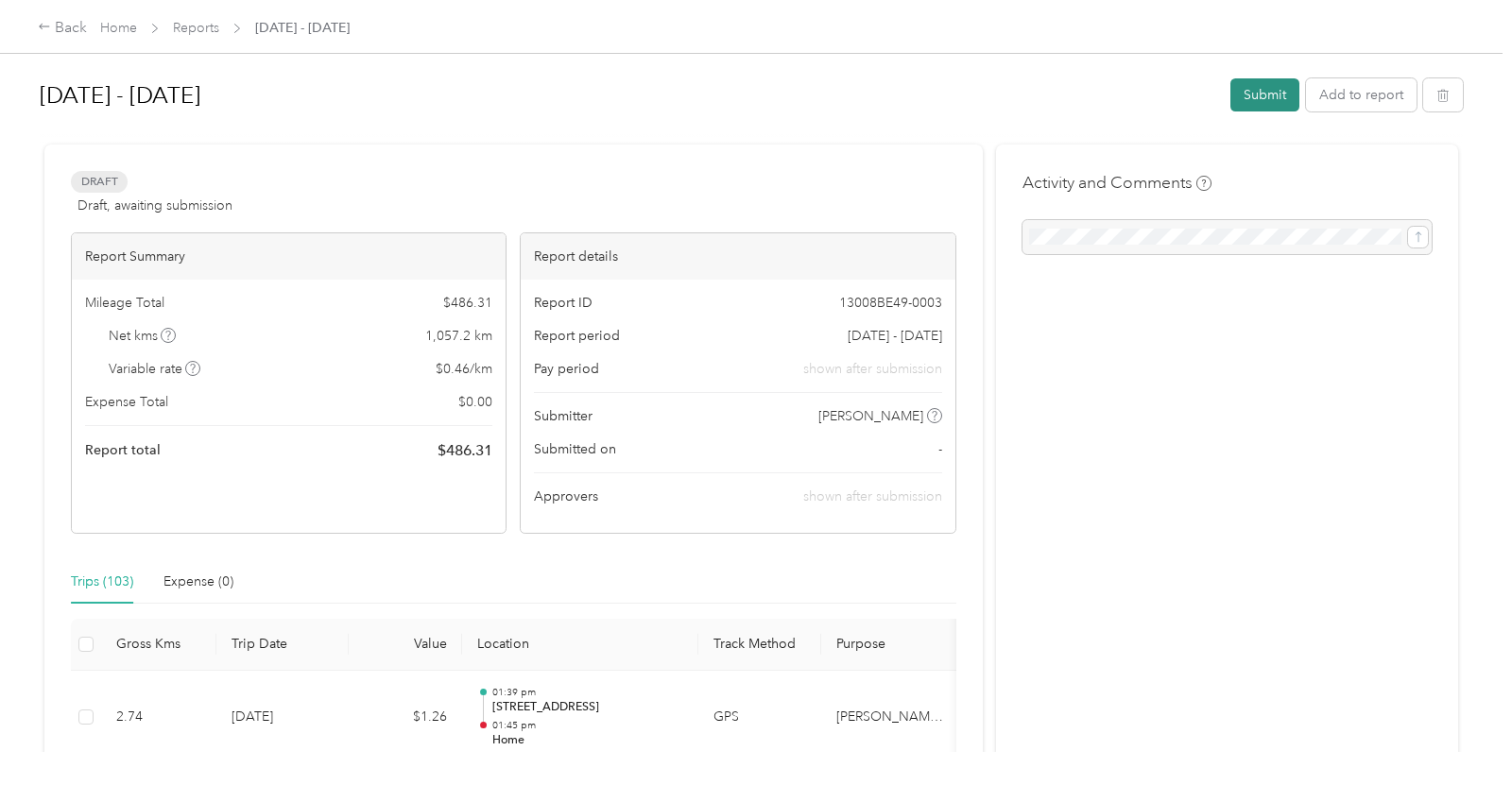
click at [1270, 94] on button "Submit" at bounding box center [1264, 94] width 69 height 33
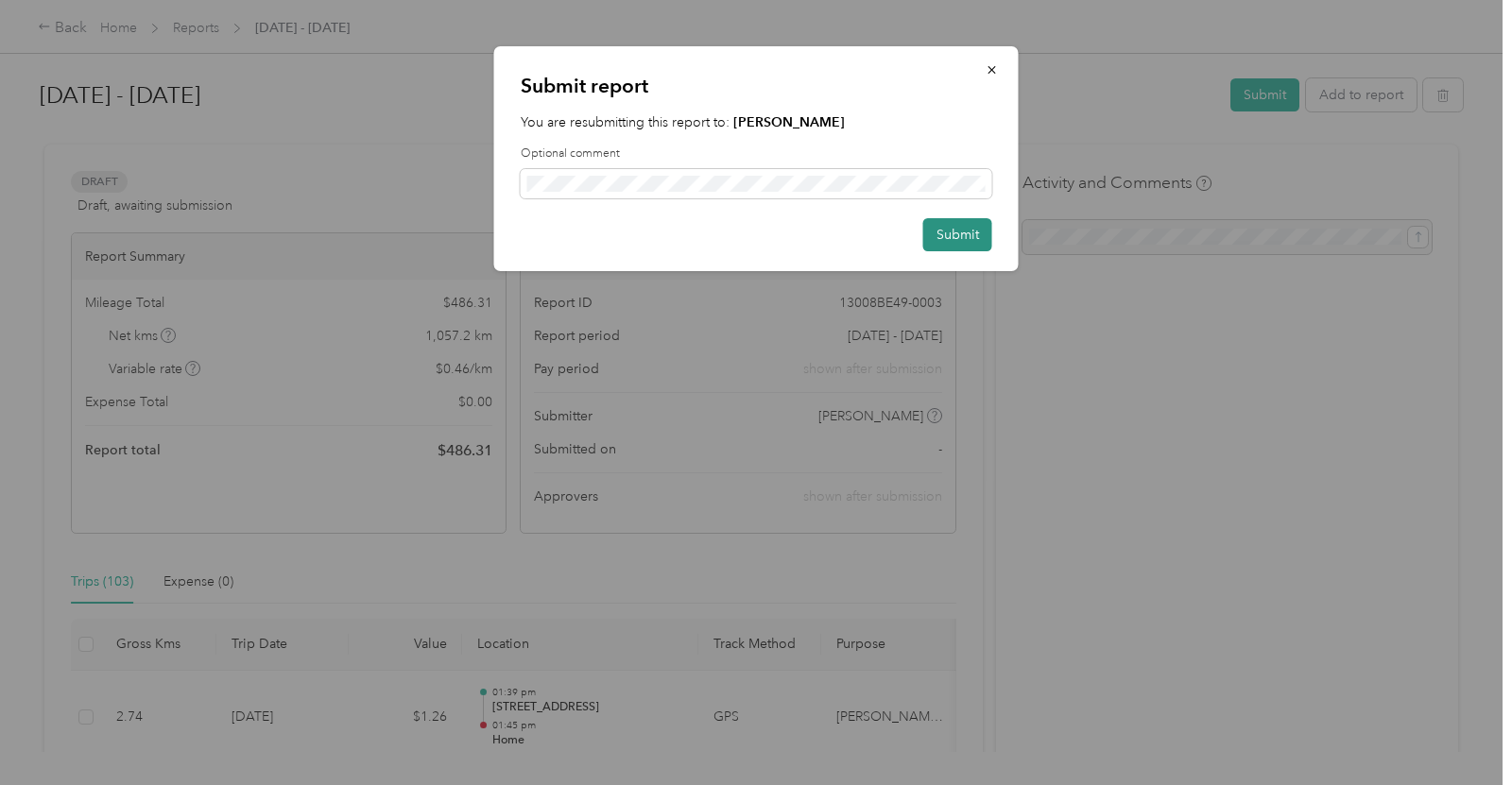
click at [960, 237] on button "Submit" at bounding box center [957, 234] width 69 height 33
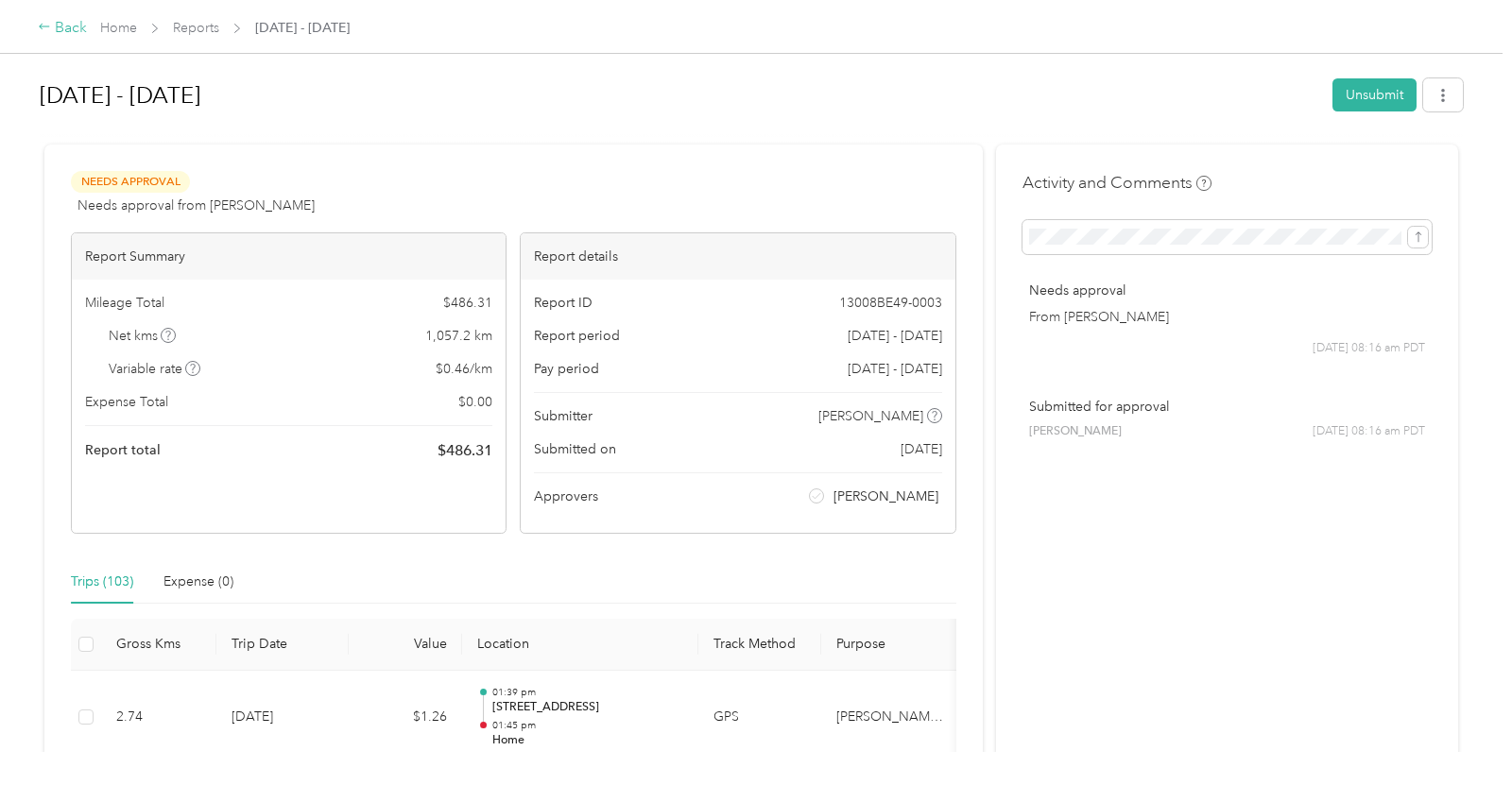
click at [66, 32] on div "Back" at bounding box center [62, 28] width 49 height 23
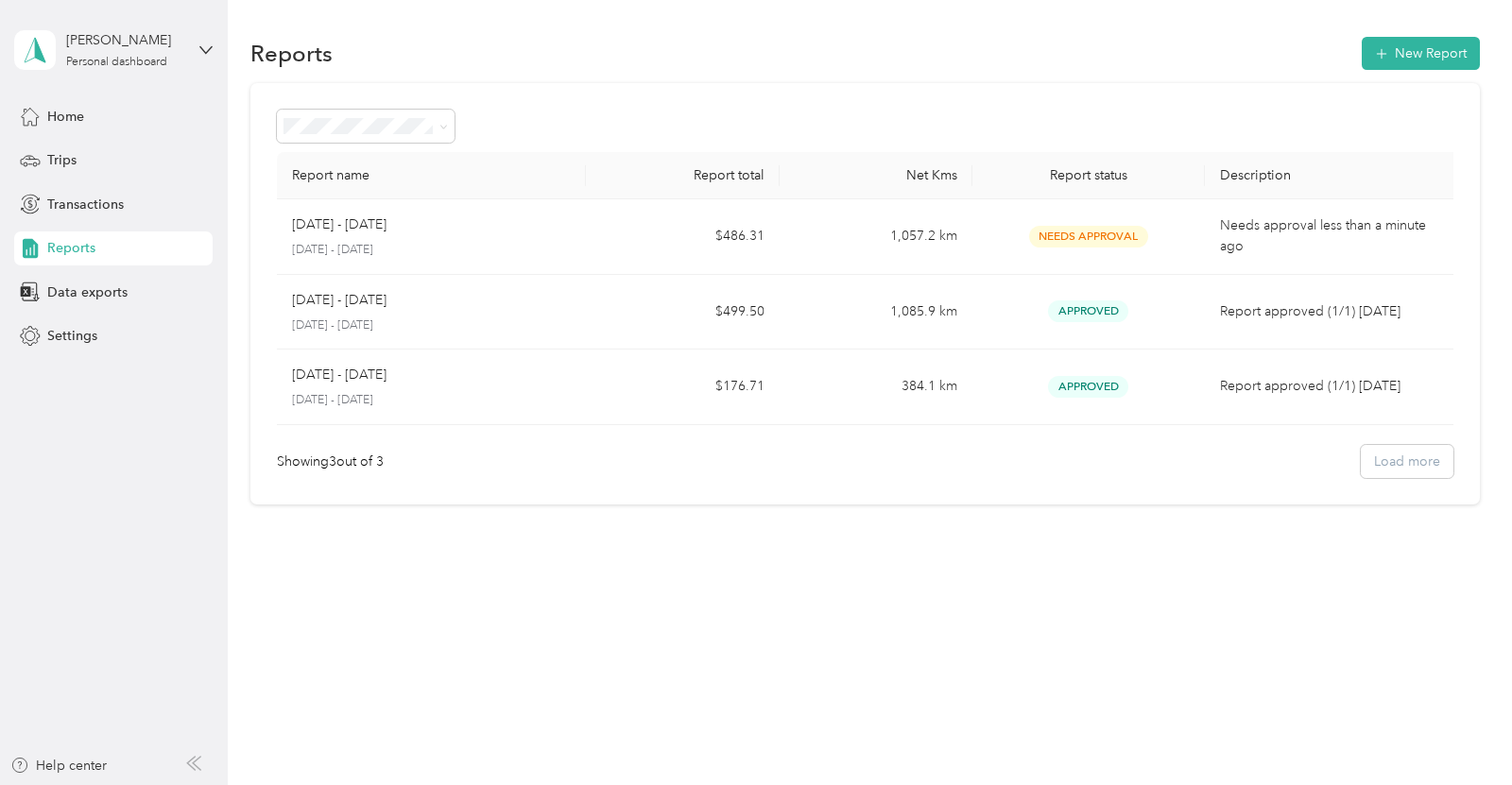
click at [134, 183] on div "Home Trips Transactions Reports Data exports Settings" at bounding box center [113, 226] width 198 height 254
click at [113, 169] on div "Trips" at bounding box center [113, 161] width 198 height 34
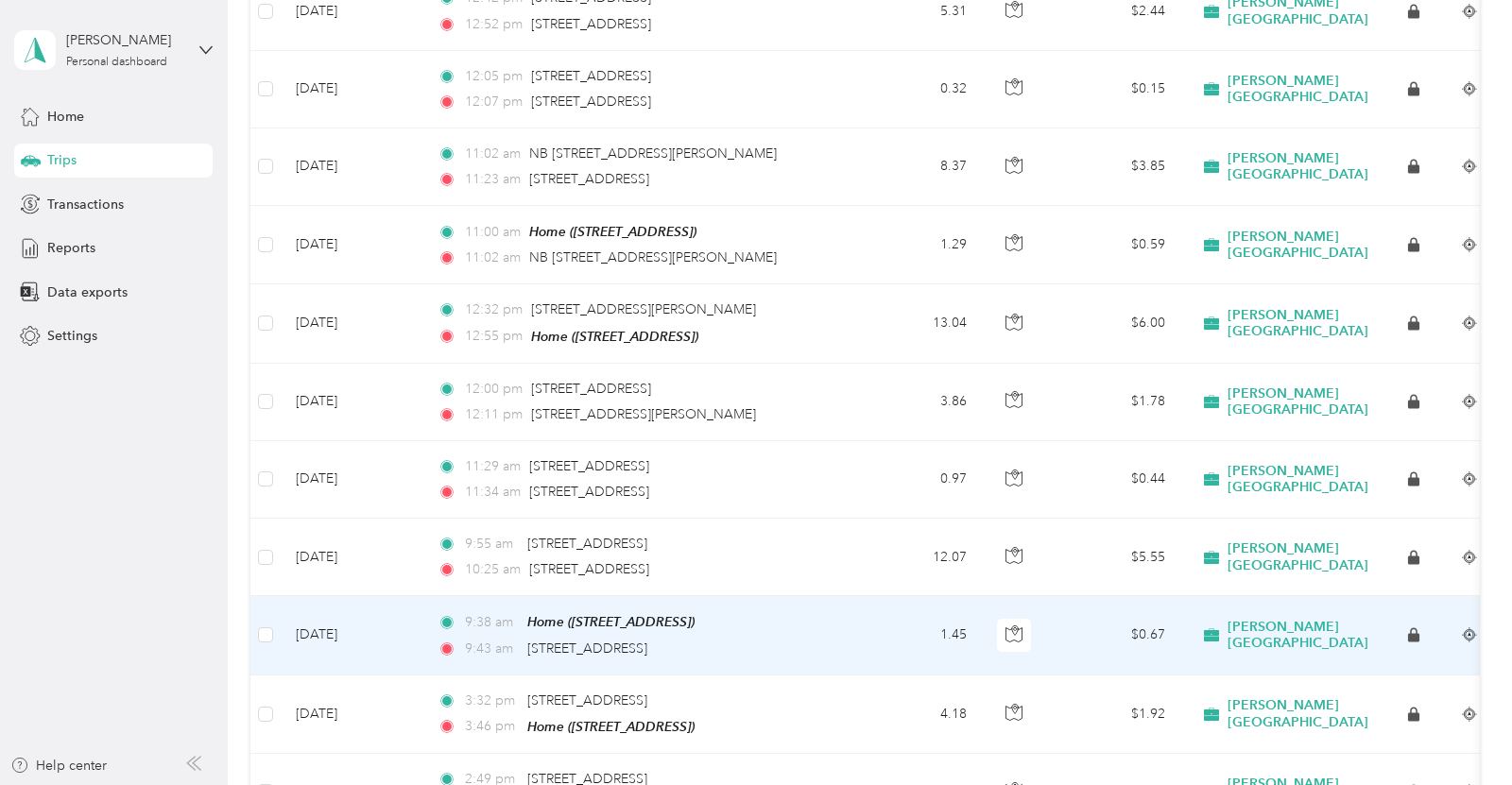
scroll to position [7594, 0]
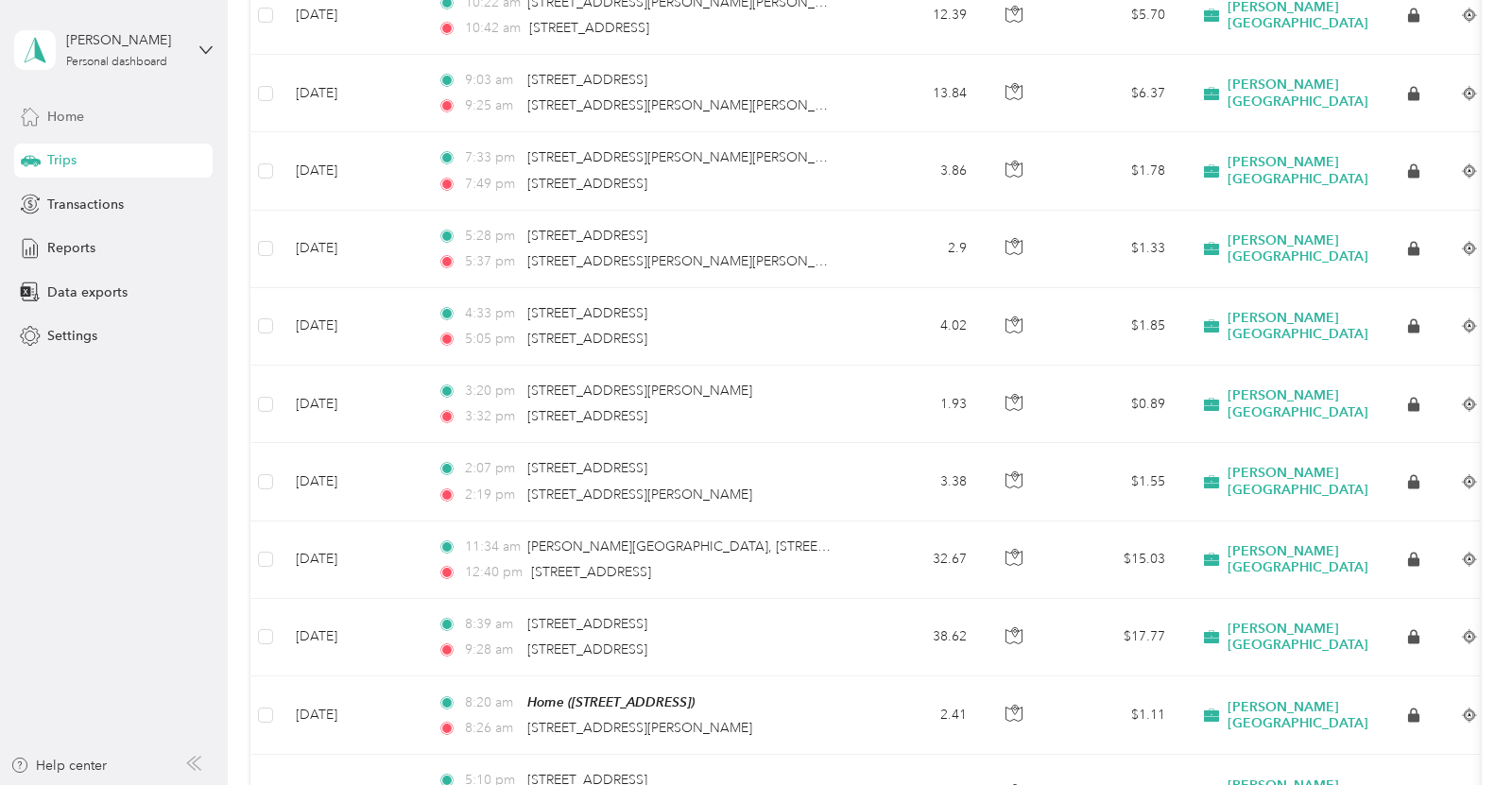
click at [65, 124] on span "Home" at bounding box center [65, 117] width 37 height 20
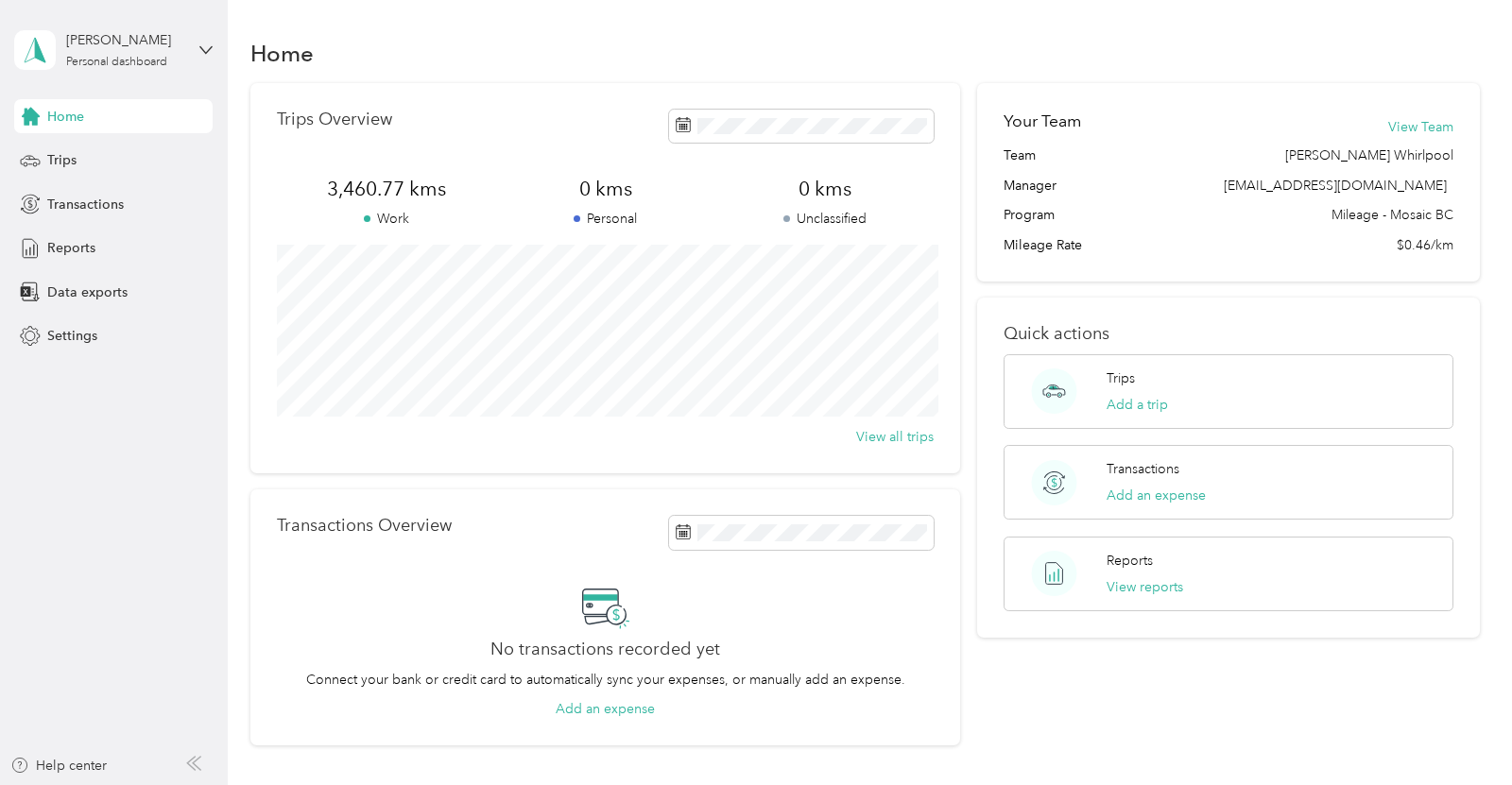
click at [132, 121] on div "Home" at bounding box center [113, 116] width 198 height 34
click at [100, 161] on div "Trips" at bounding box center [113, 161] width 198 height 34
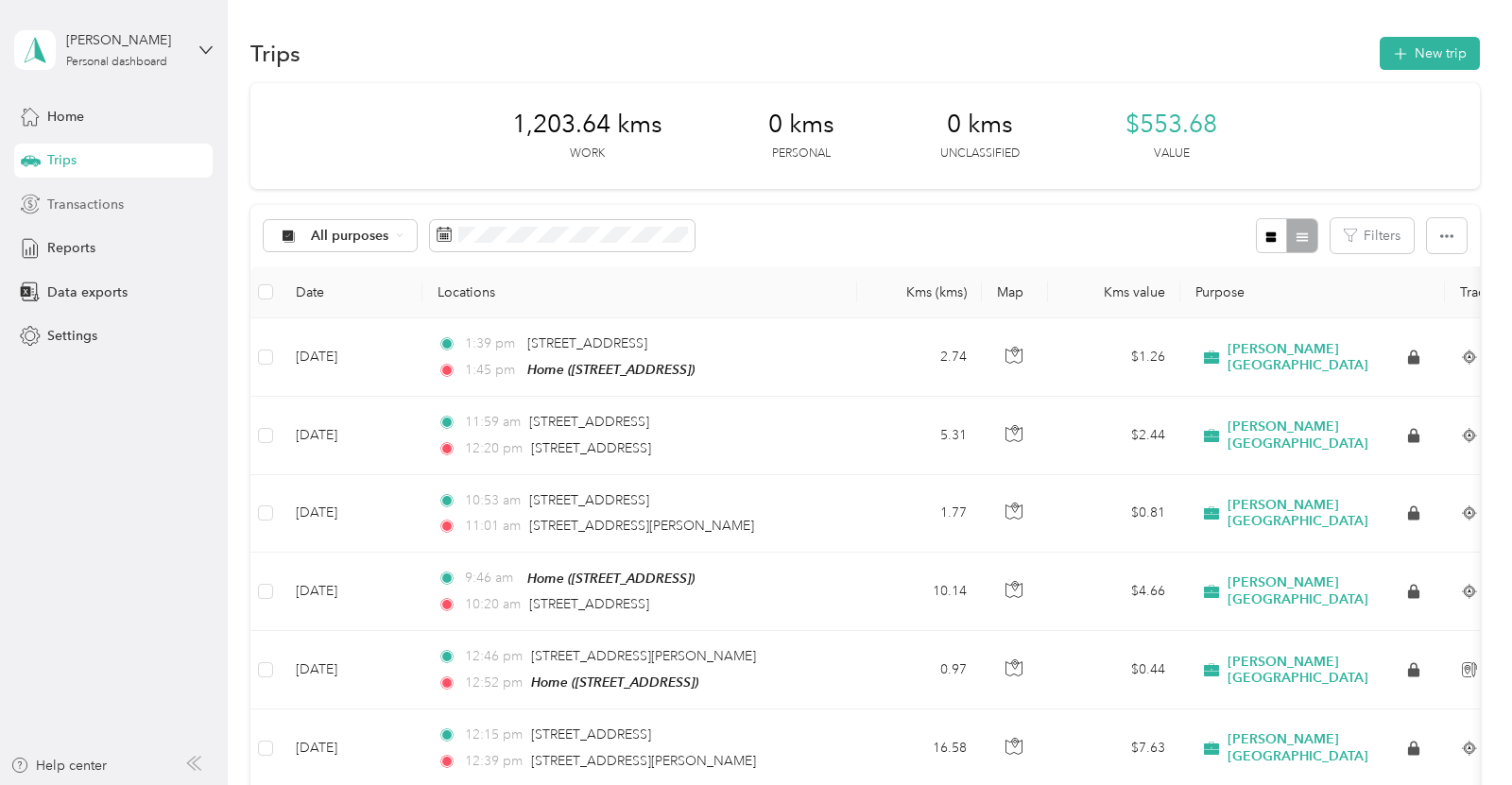
click at [163, 193] on div "Transactions" at bounding box center [113, 204] width 198 height 34
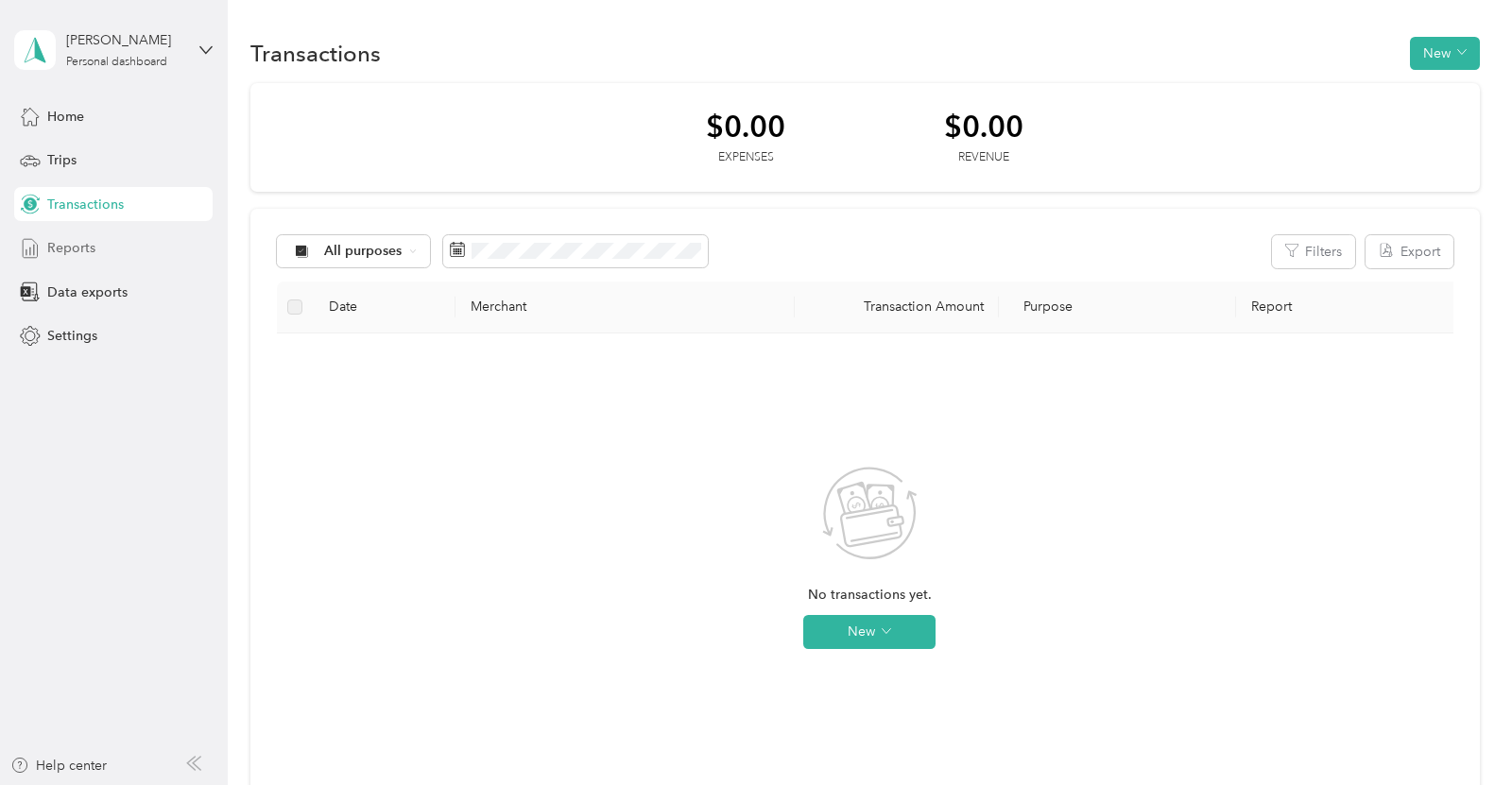
click at [128, 246] on div "Reports" at bounding box center [113, 249] width 198 height 34
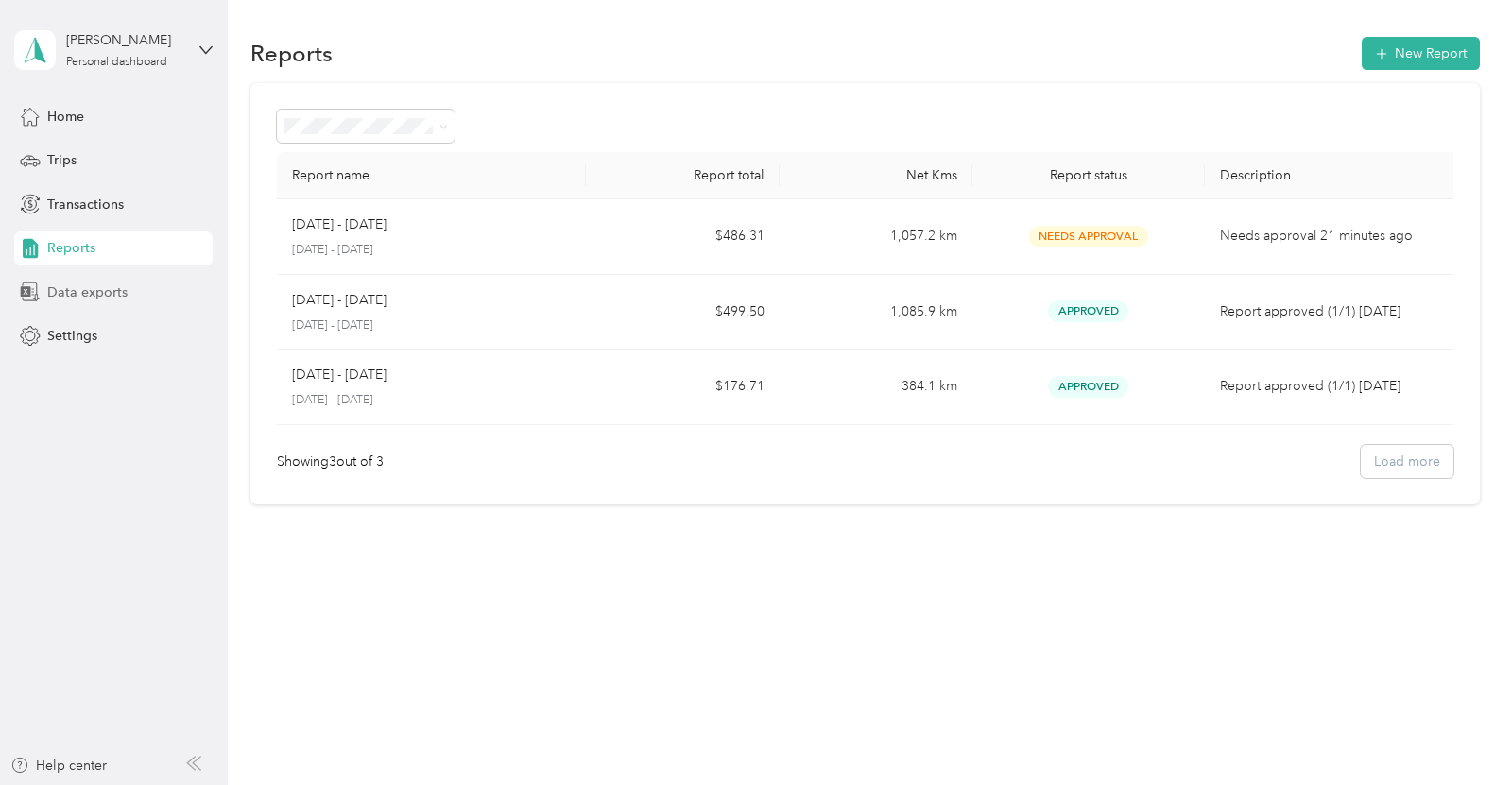
click at [158, 286] on div "Data exports" at bounding box center [113, 292] width 198 height 34
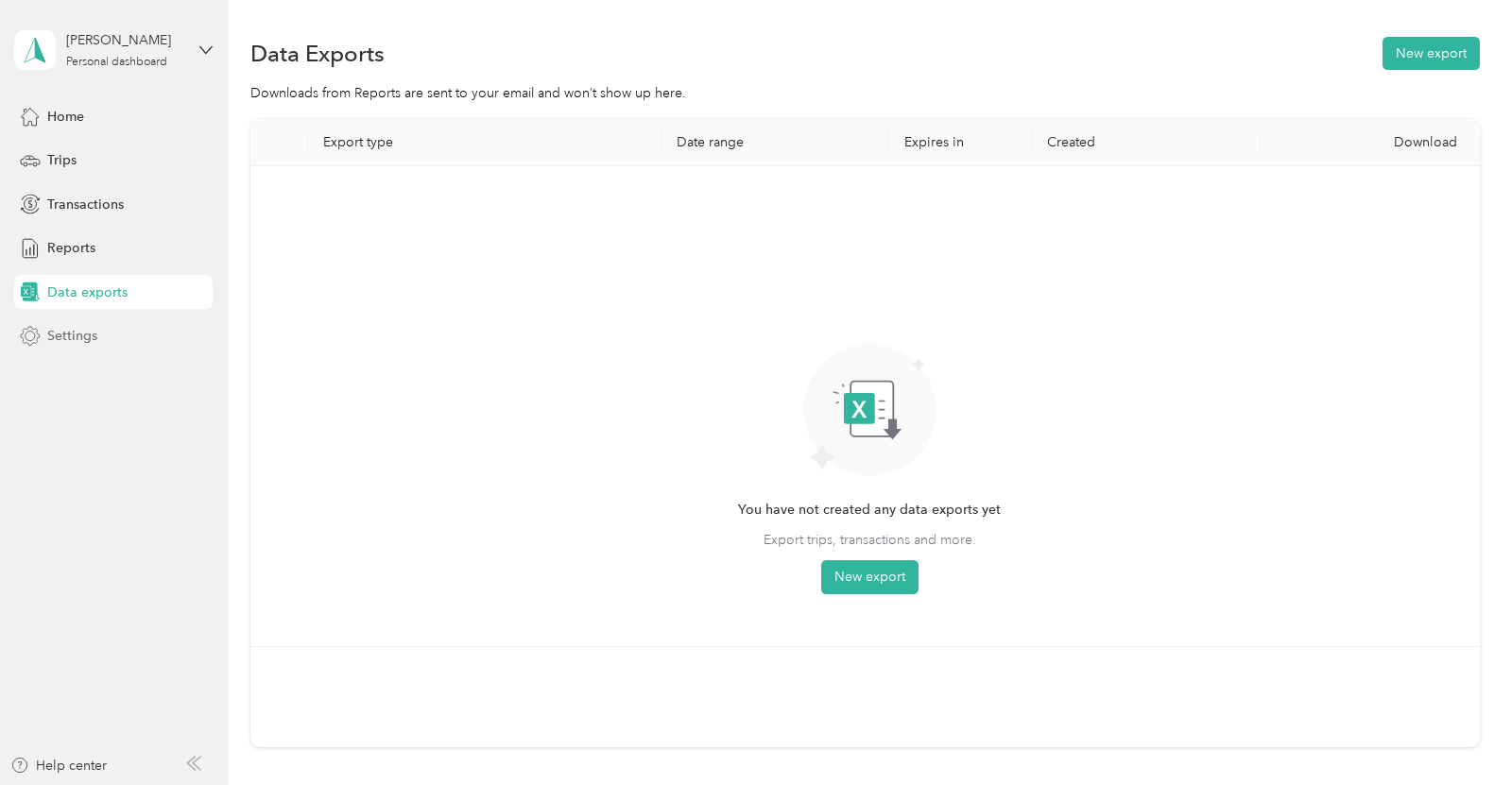
click at [124, 349] on div "Settings" at bounding box center [113, 336] width 198 height 34
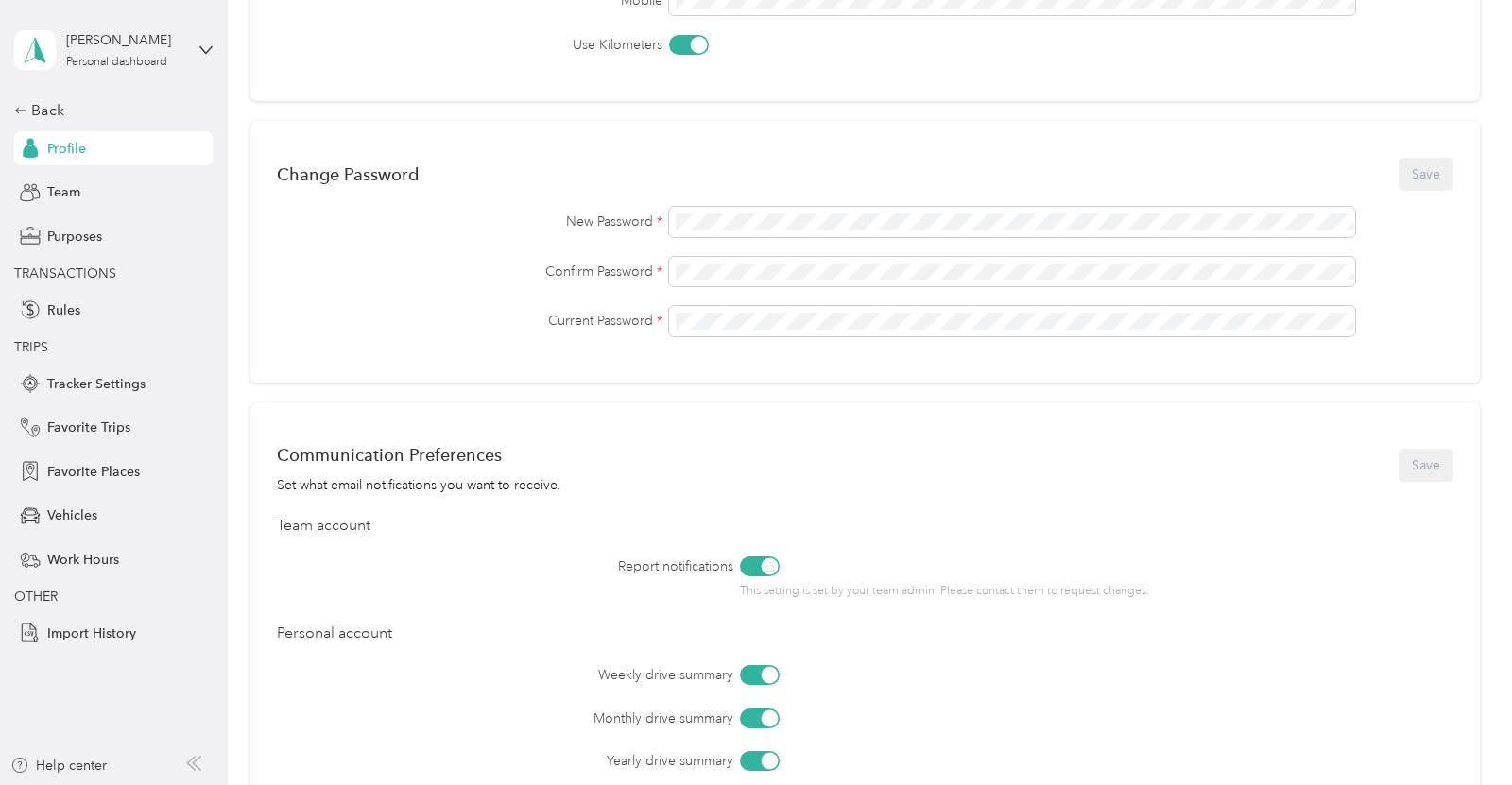
scroll to position [381, 0]
